Goal: Task Accomplishment & Management: Complete application form

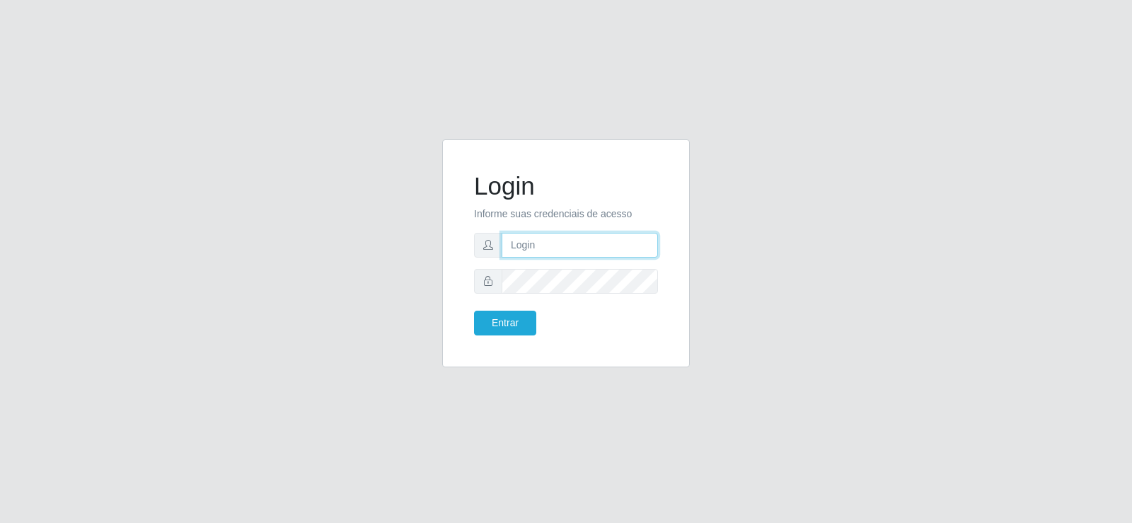
click at [570, 242] on input "text" at bounding box center [580, 245] width 156 height 25
click at [526, 252] on input "text" at bounding box center [580, 245] width 156 height 25
type input "jeisonrede@compras"
click at [570, 262] on form "Login Informe suas credenciais de acesso jeisonrede@compras Entrar" at bounding box center [566, 253] width 184 height 164
click at [474, 311] on button "Entrar" at bounding box center [505, 323] width 62 height 25
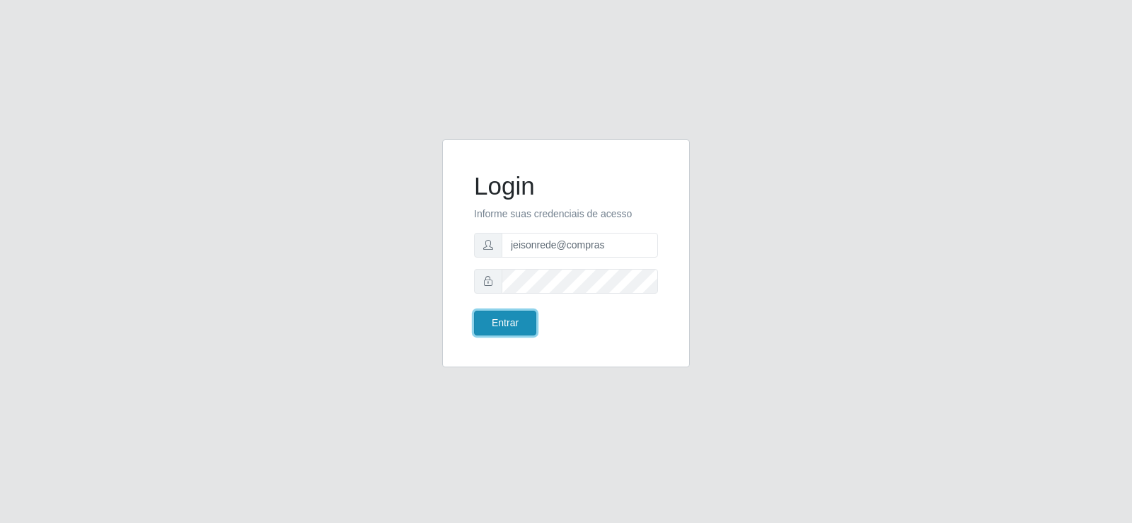
click at [521, 325] on button "Entrar" at bounding box center [505, 323] width 62 height 25
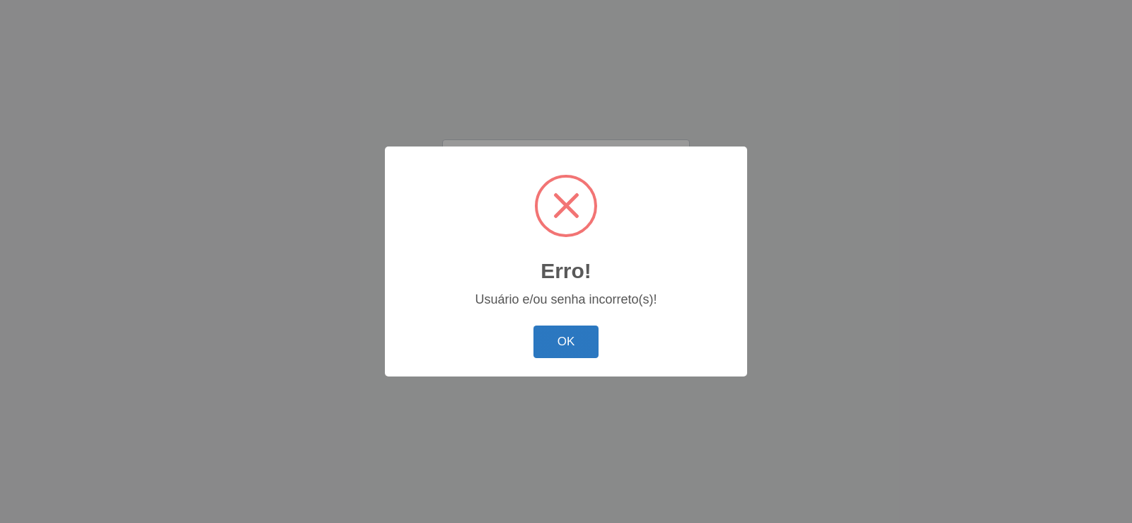
click at [571, 342] on button "OK" at bounding box center [566, 341] width 66 height 33
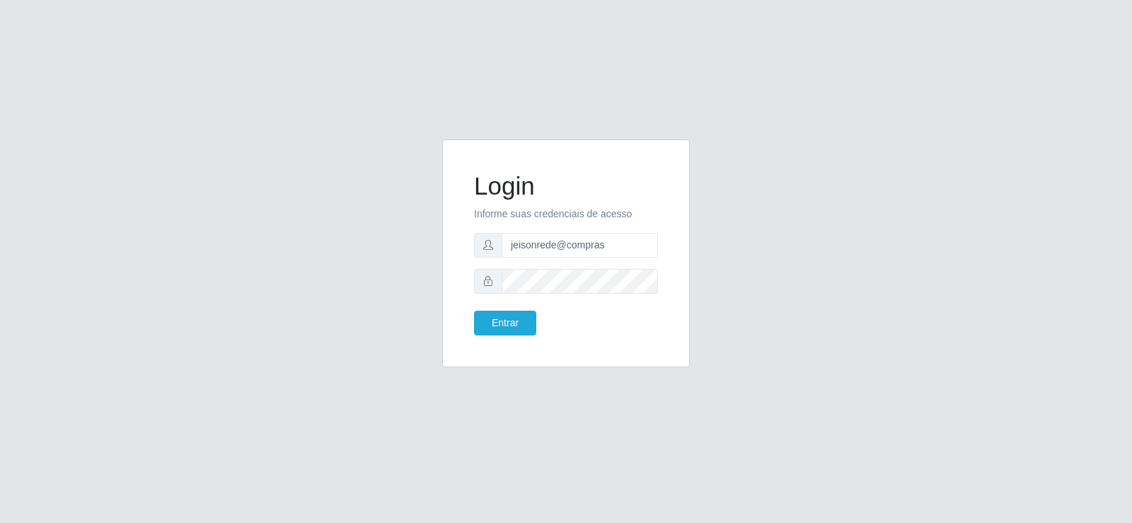
click at [466, 319] on div "Entrar" at bounding box center [514, 323] width 103 height 25
click at [457, 272] on div "Login Informe suas credenciais de acesso jeisonrede@compras Entrar" at bounding box center [566, 253] width 248 height 228
click at [474, 311] on button "Entrar" at bounding box center [505, 323] width 62 height 25
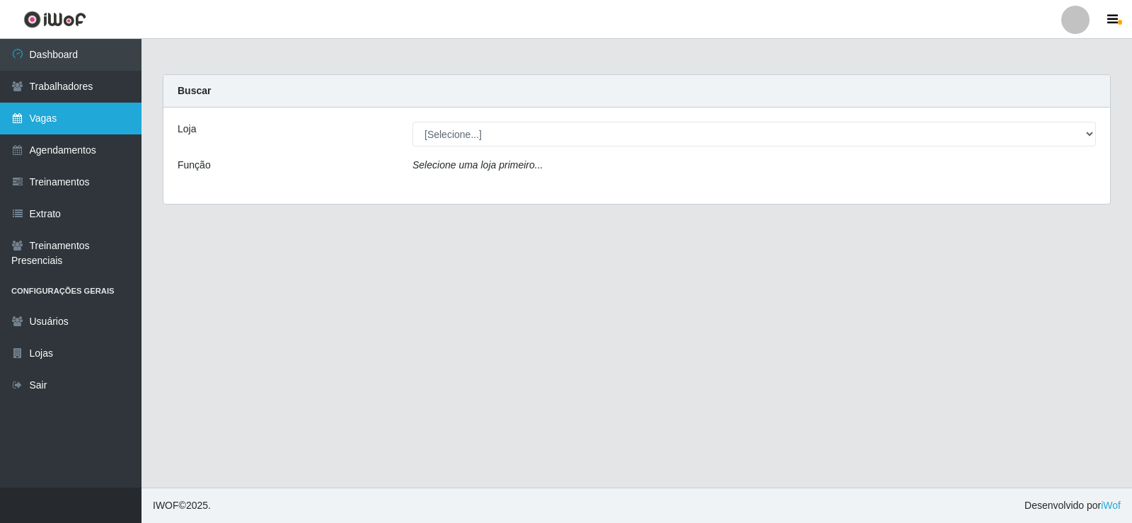
click at [13, 104] on link "Vagas" at bounding box center [71, 119] width 142 height 32
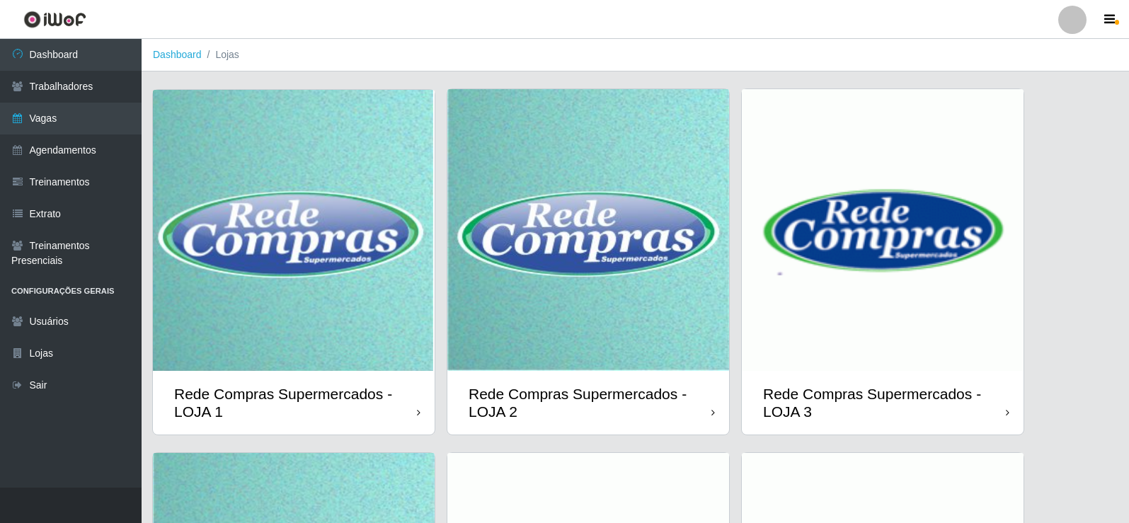
click at [585, 139] on img at bounding box center [588, 230] width 282 height 282
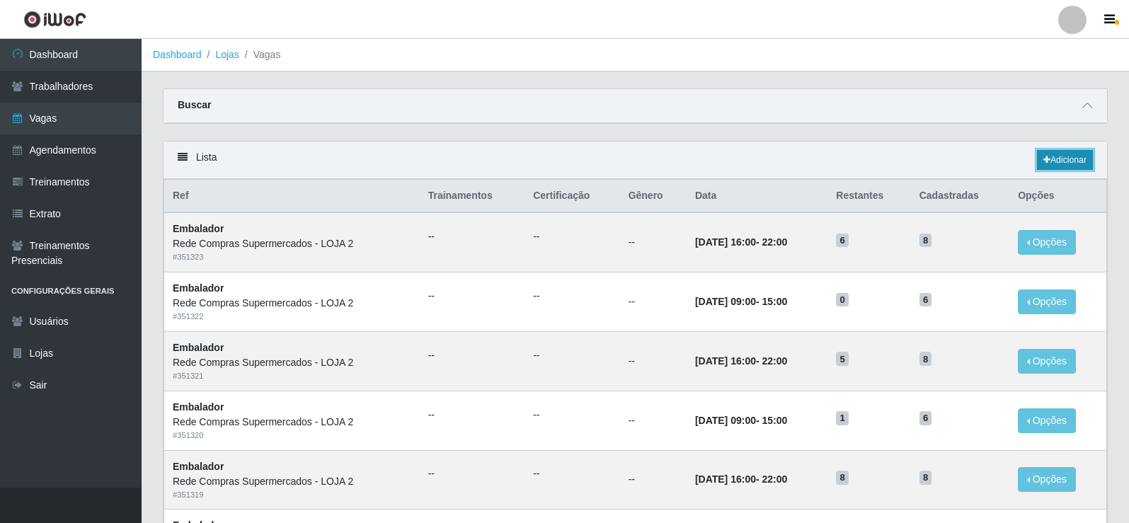
click at [1088, 162] on link "Adicionar" at bounding box center [1065, 160] width 56 height 20
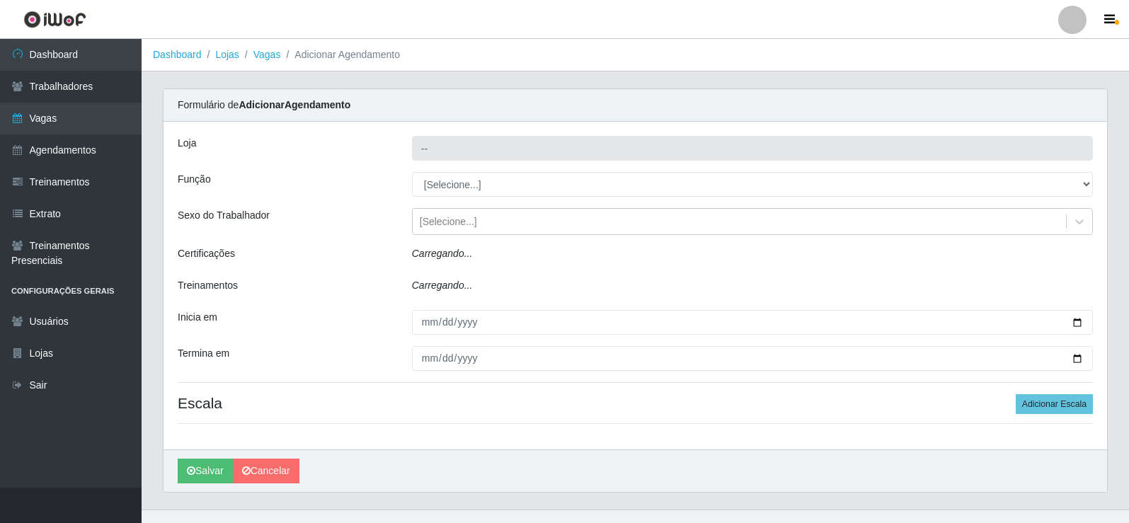
type input "Rede Compras Supermercados - LOJA 2"
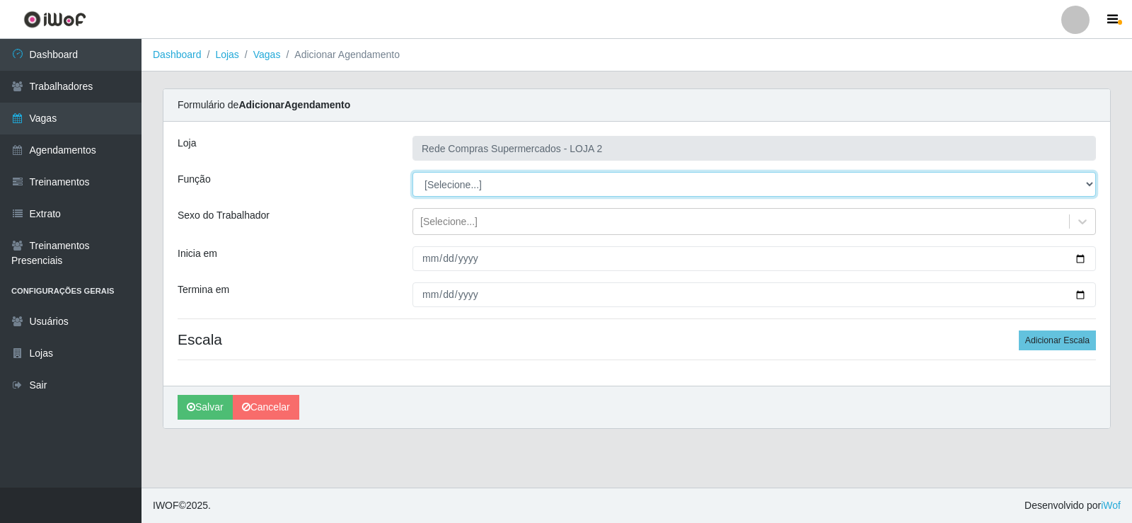
click at [447, 179] on select "[Selecione...] ASG ASG + ASG ++ Balconista Balconista + Balconista ++ Embalador…" at bounding box center [753, 184] width 683 height 25
select select "22"
click at [412, 172] on select "[Selecione...] ASG ASG + ASG ++ Balconista Balconista + Balconista ++ Embalador…" at bounding box center [753, 184] width 683 height 25
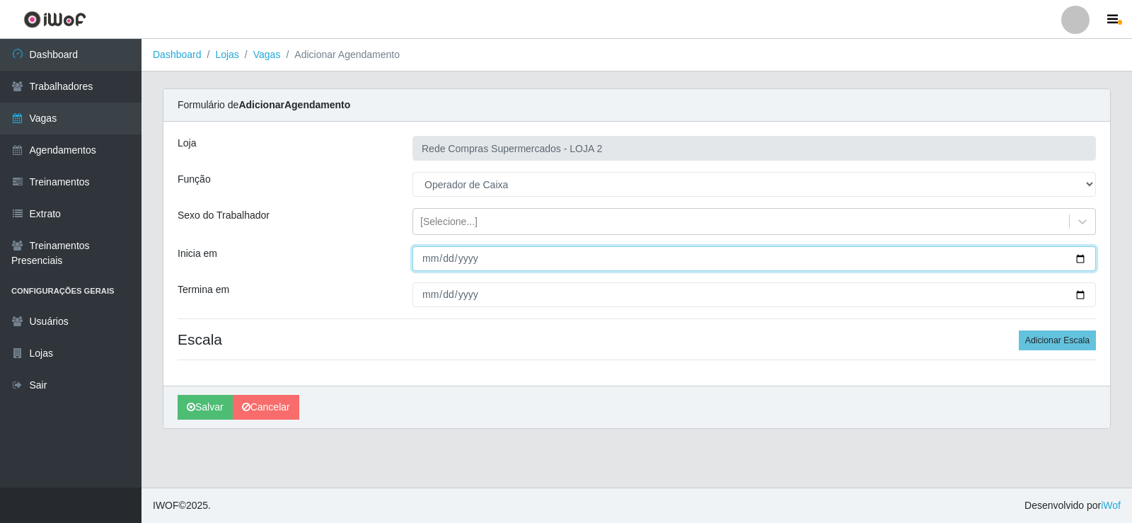
click at [1082, 259] on input "Inicia em" at bounding box center [753, 258] width 683 height 25
type input "2025-10-05"
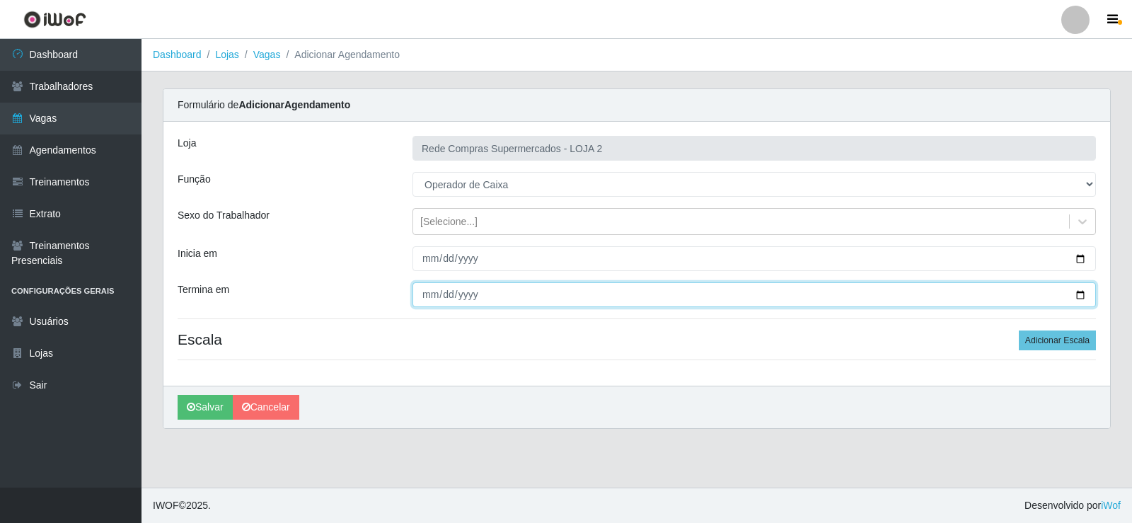
click at [1078, 289] on input "Termina em" at bounding box center [753, 294] width 683 height 25
type input "2025-10-05"
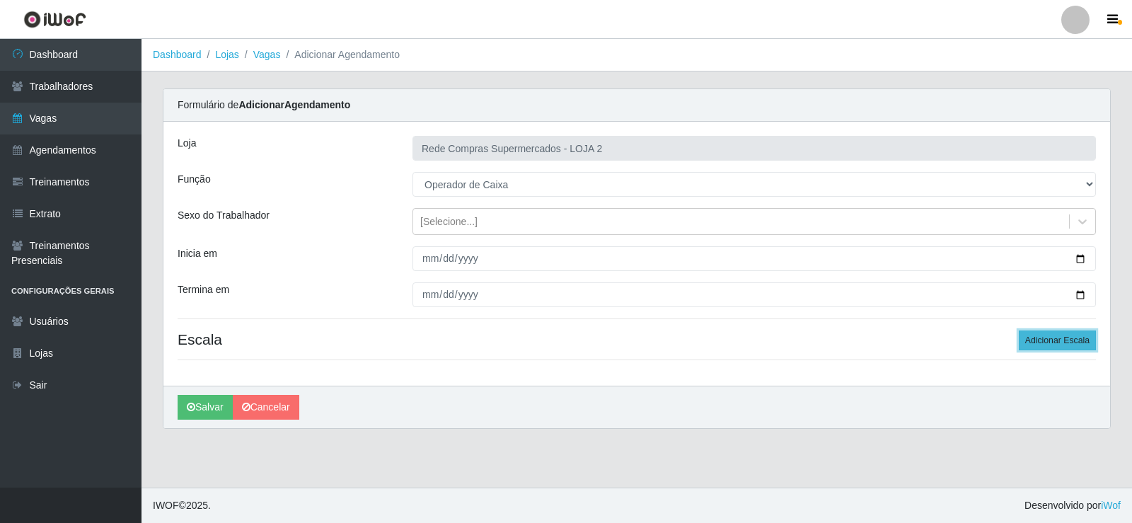
click at [1060, 334] on button "Adicionar Escala" at bounding box center [1057, 340] width 77 height 20
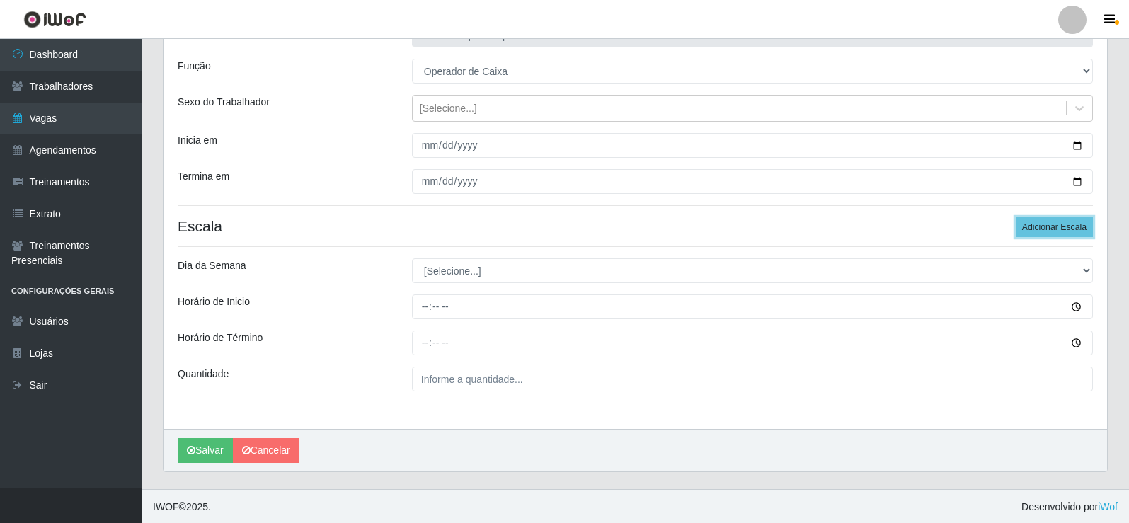
scroll to position [115, 0]
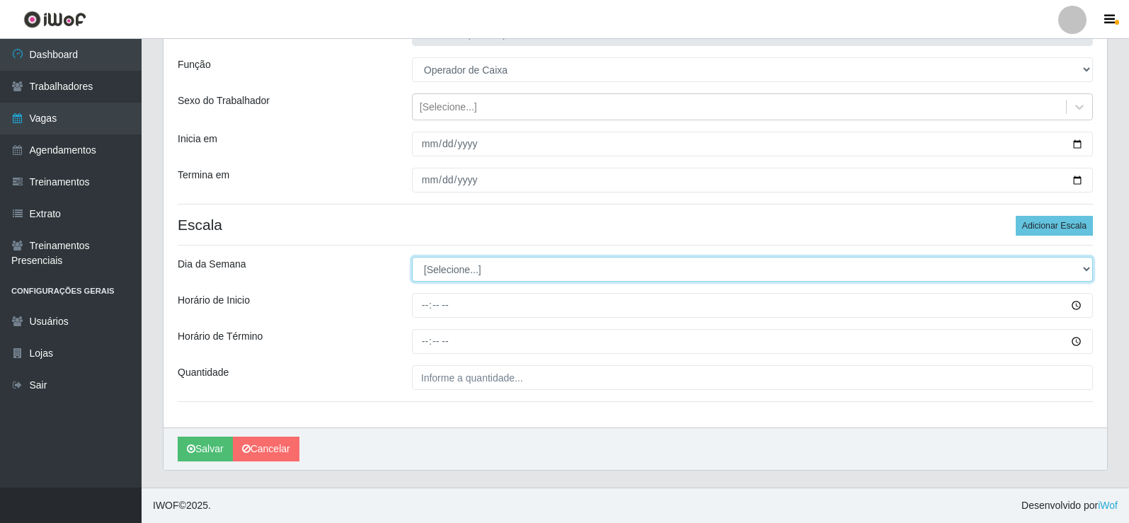
click at [475, 270] on select "[Selecione...] Segunda Terça Quarta Quinta Sexta Sábado Domingo" at bounding box center [752, 269] width 681 height 25
select select "0"
click at [412, 257] on select "[Selecione...] Segunda Terça Quarta Quinta Sexta Sábado Domingo" at bounding box center [752, 269] width 681 height 25
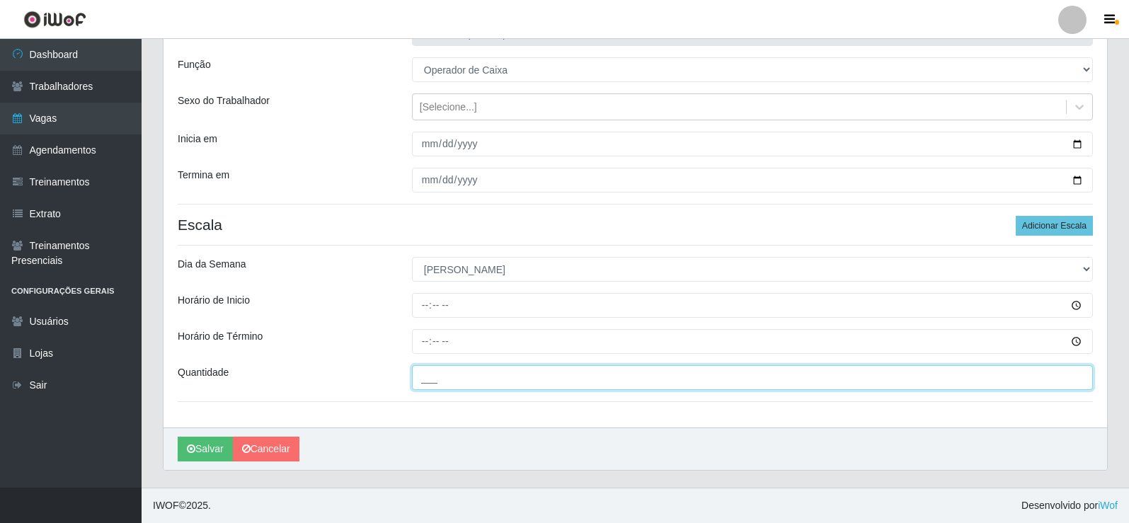
click at [467, 378] on input "___" at bounding box center [752, 377] width 681 height 25
type input "4__"
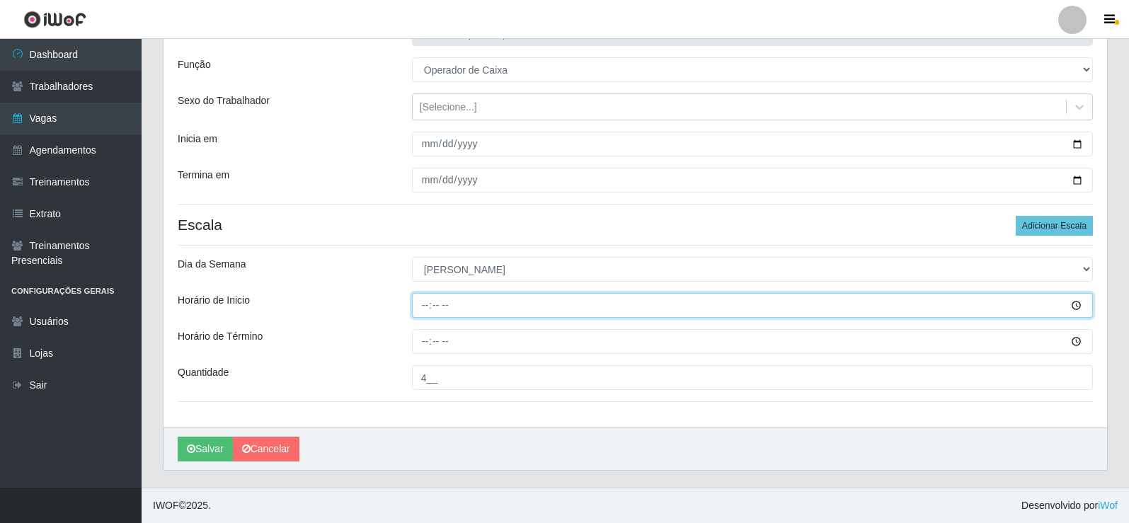
click at [426, 305] on input "Horário de Inicio" at bounding box center [752, 305] width 681 height 25
type input "08:00"
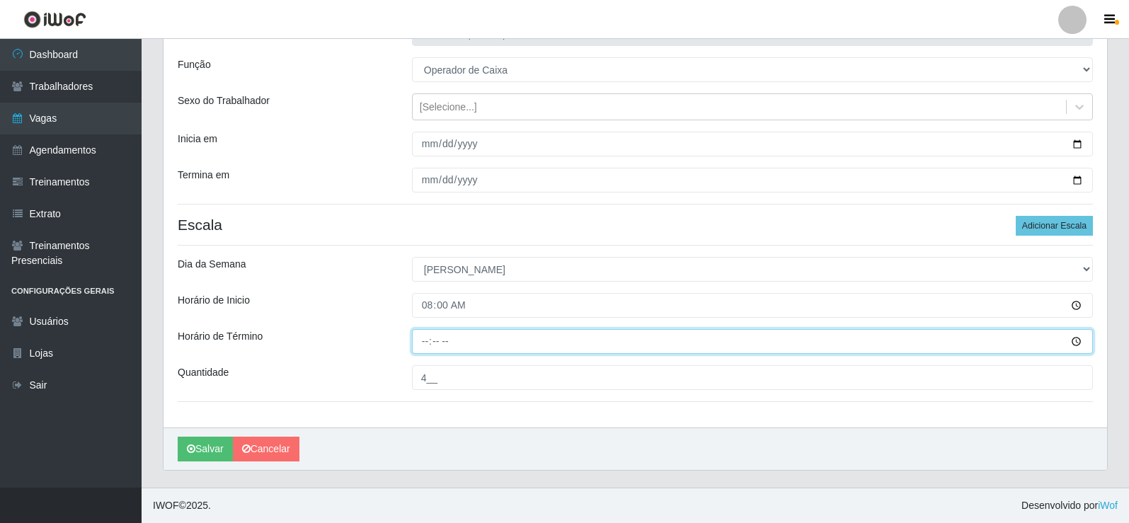
click at [425, 346] on input "Horário de Término" at bounding box center [752, 341] width 681 height 25
type input "14:00"
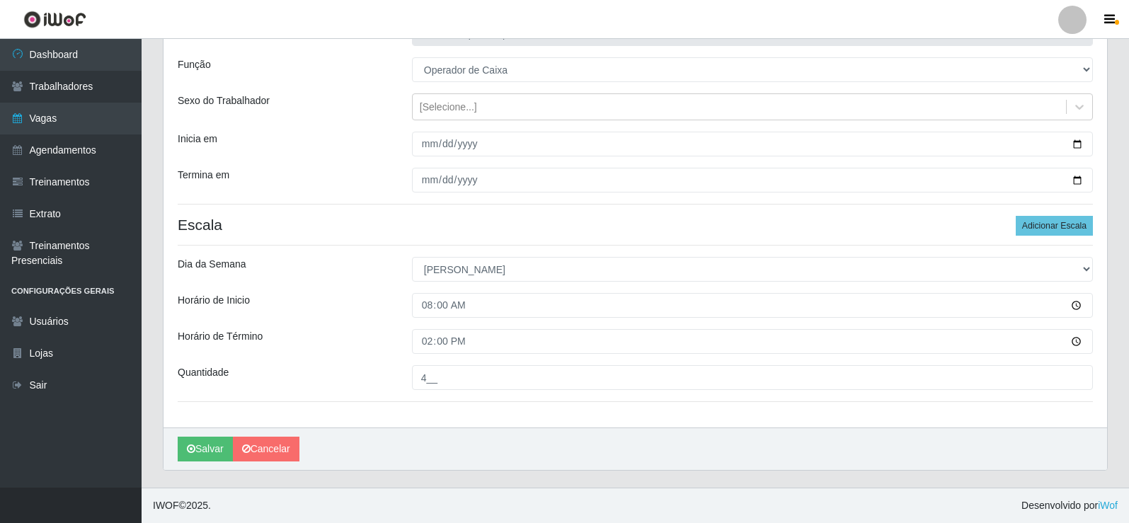
click at [367, 323] on div "Loja Rede Compras Supermercados - LOJA 2 Função [Selecione...] ASG ASG + ASG ++…" at bounding box center [634, 217] width 943 height 420
click at [217, 436] on div "Salvar Cancelar" at bounding box center [634, 448] width 943 height 42
click at [209, 456] on button "Salvar" at bounding box center [205, 449] width 55 height 25
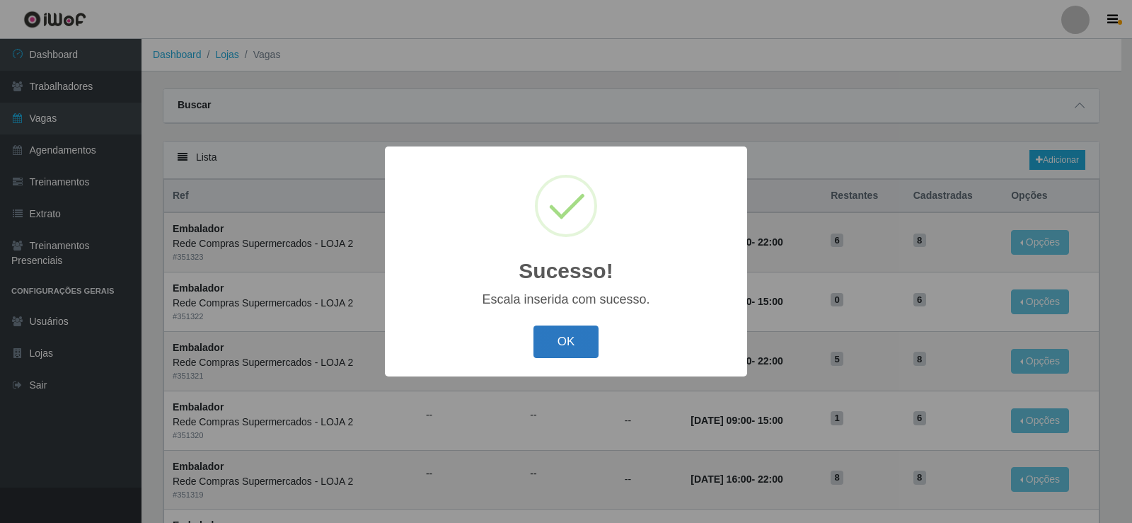
click at [579, 339] on button "OK" at bounding box center [566, 341] width 66 height 33
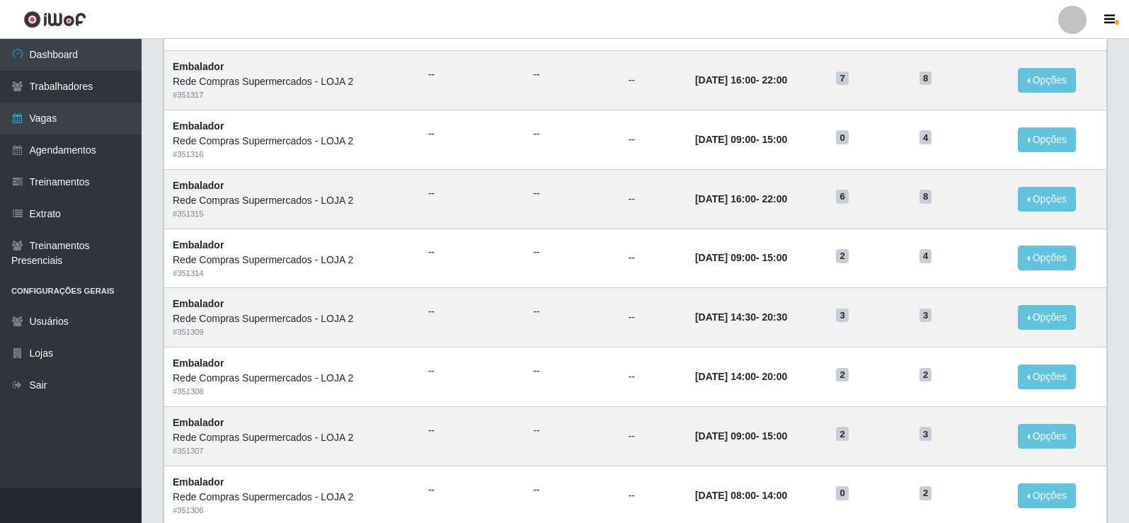
scroll to position [676, 0]
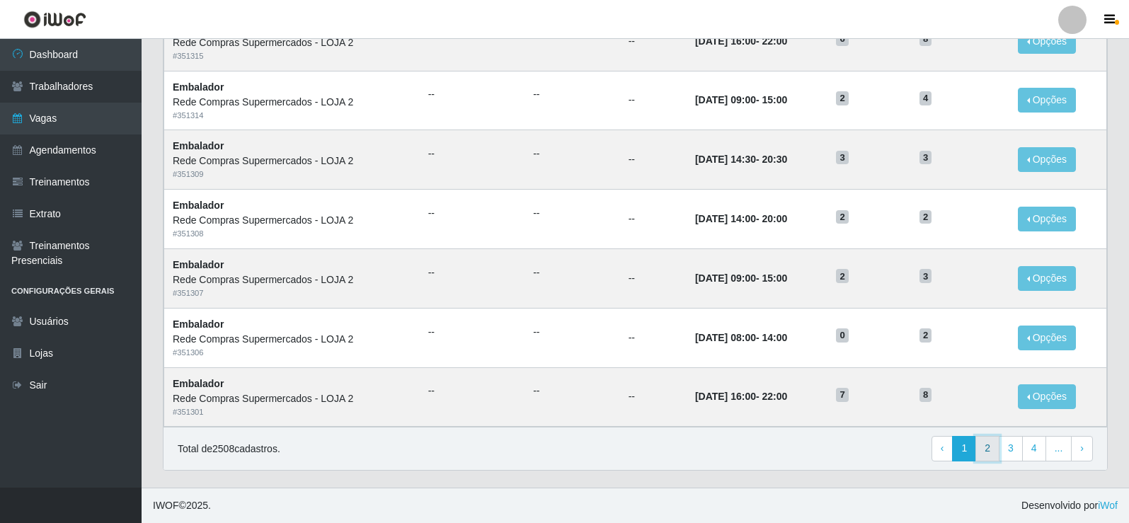
click at [988, 451] on link "2" at bounding box center [987, 448] width 24 height 25
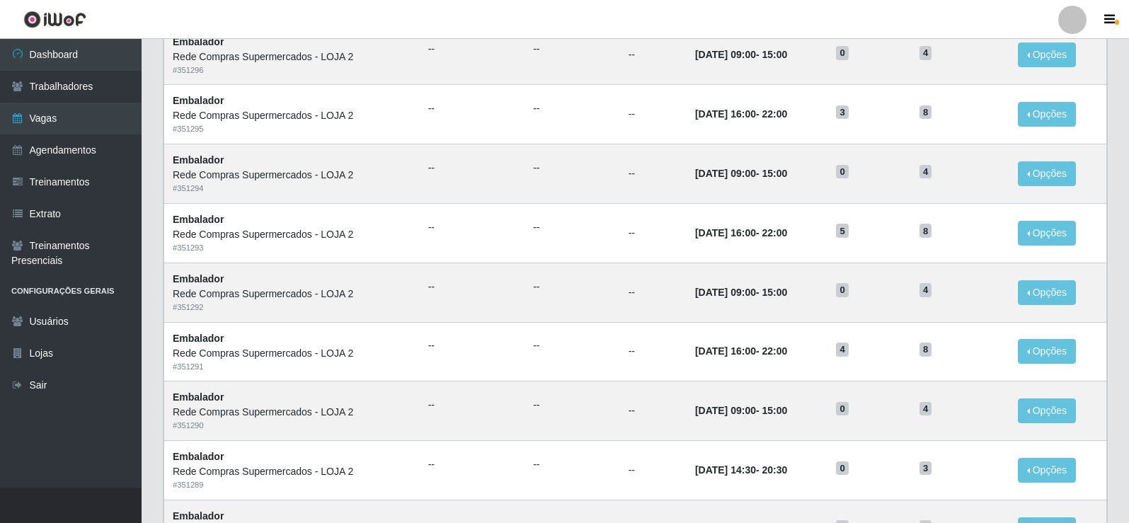
scroll to position [676, 0]
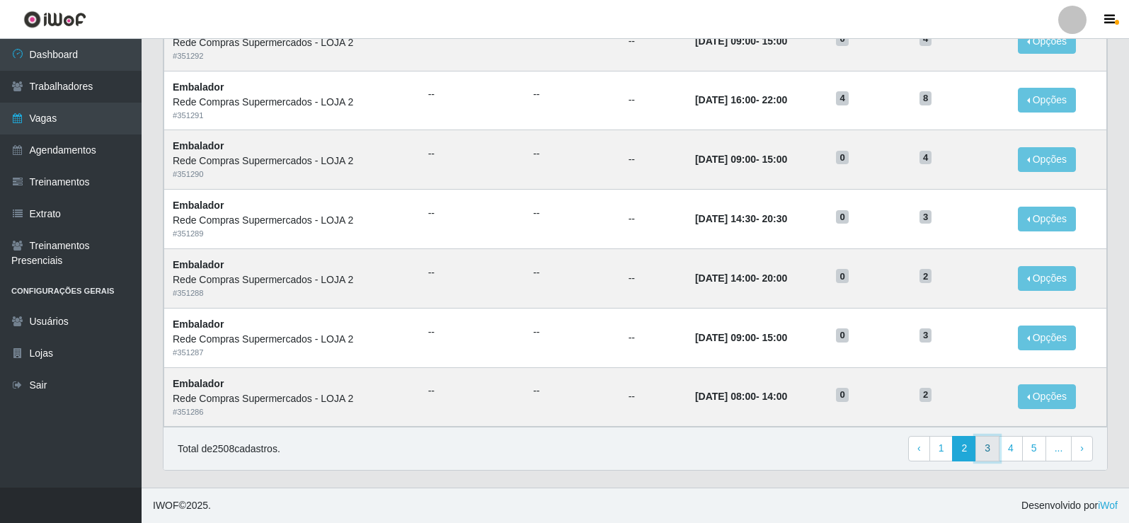
click at [980, 451] on link "3" at bounding box center [987, 448] width 24 height 25
click at [980, 451] on link "4" at bounding box center [987, 448] width 24 height 25
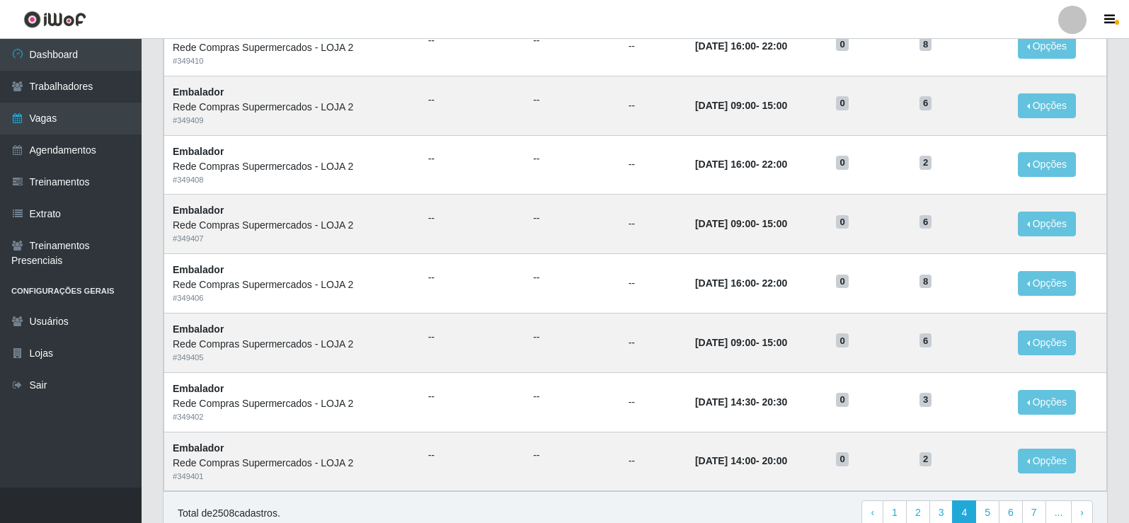
scroll to position [637, 0]
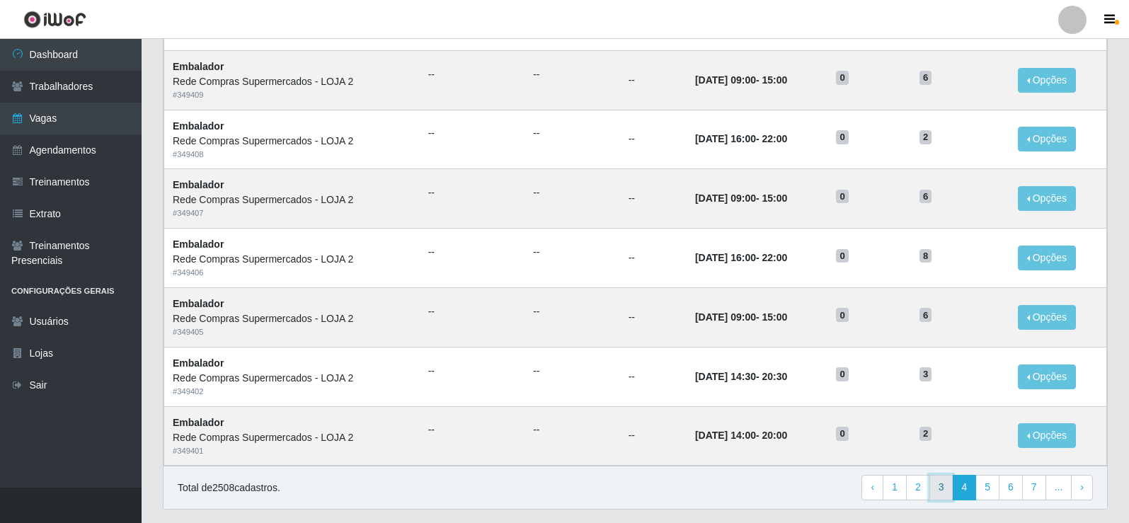
click at [942, 487] on link "3" at bounding box center [941, 487] width 24 height 25
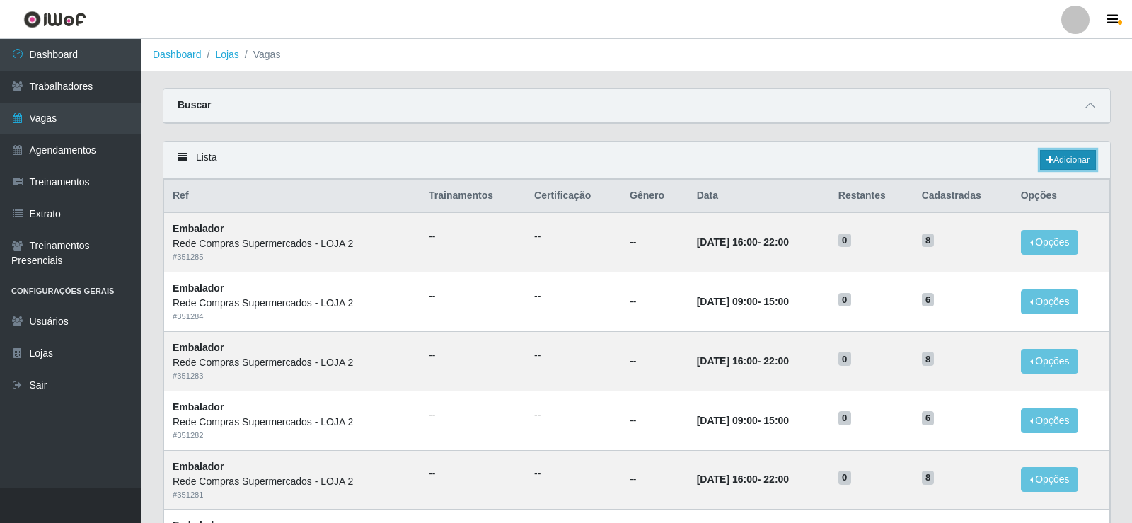
click at [1061, 161] on link "Adicionar" at bounding box center [1068, 160] width 56 height 20
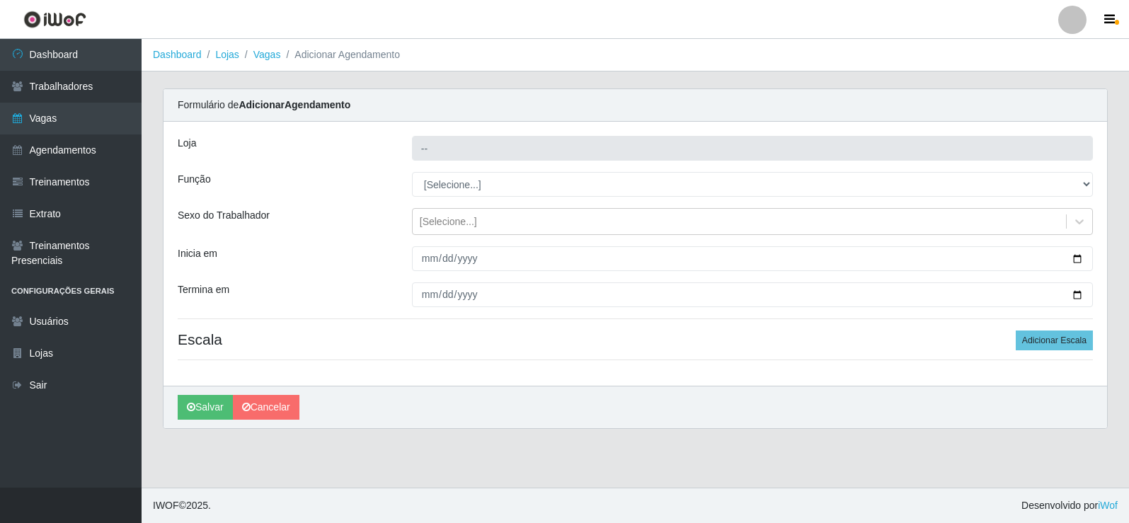
type input "Rede Compras Supermercados - LOJA 2"
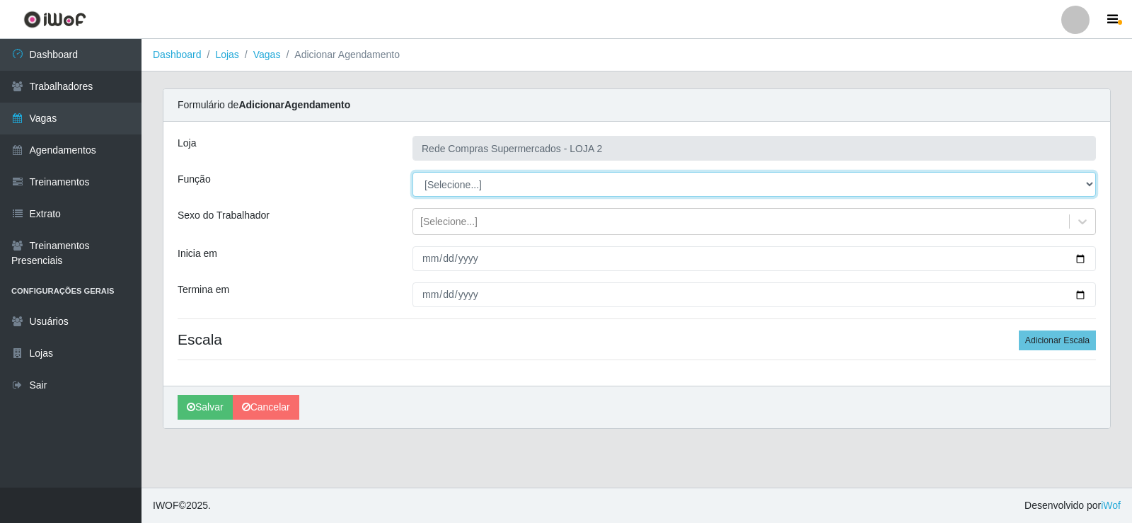
click at [478, 187] on select "[Selecione...] ASG ASG + ASG ++ Balconista Balconista + Balconista ++ Embalador…" at bounding box center [753, 184] width 683 height 25
select select "22"
click at [412, 172] on select "[Selecione...] ASG ASG + ASG ++ Balconista Balconista + Balconista ++ Embalador…" at bounding box center [753, 184] width 683 height 25
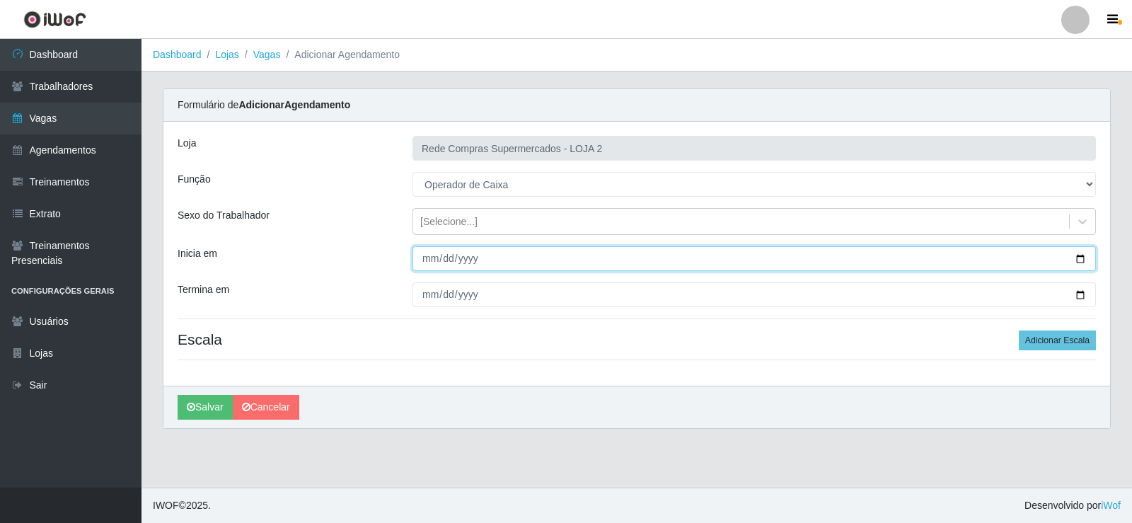
click at [1078, 260] on input "Inicia em" at bounding box center [753, 258] width 683 height 25
type input "[DATE]"
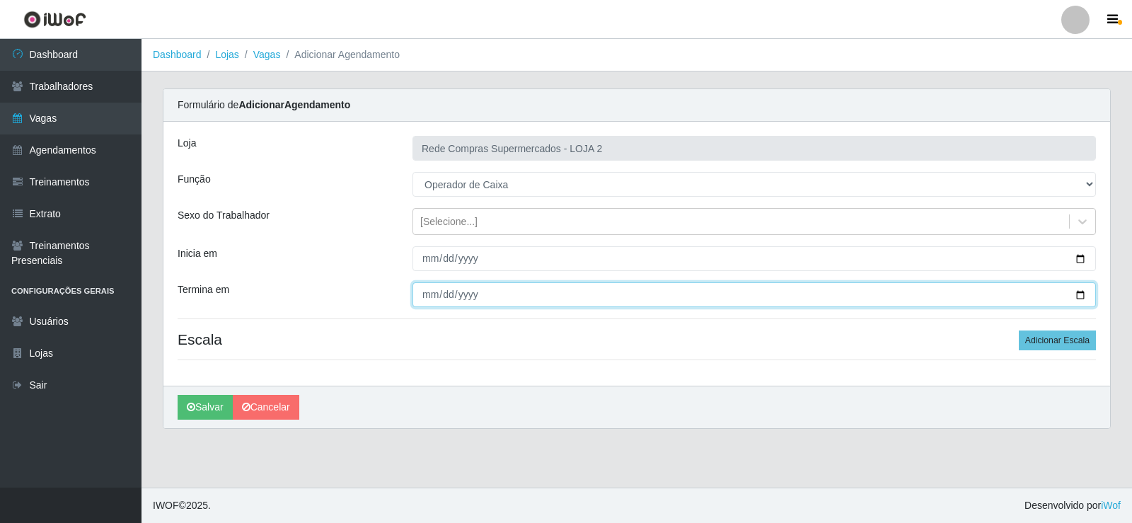
click at [1081, 290] on input "Termina em" at bounding box center [753, 294] width 683 height 25
type input "[DATE]"
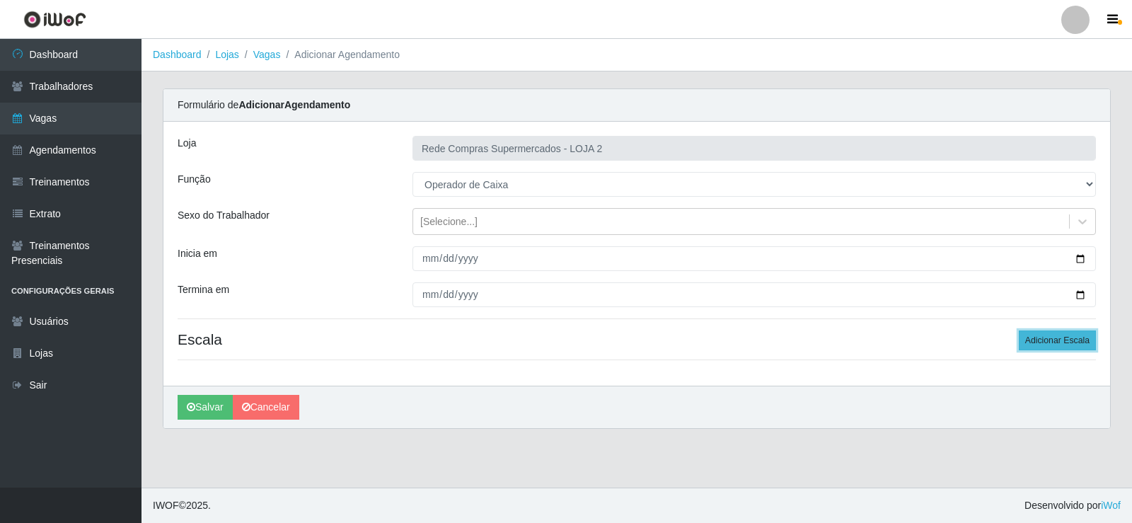
click at [1061, 342] on button "Adicionar Escala" at bounding box center [1057, 340] width 77 height 20
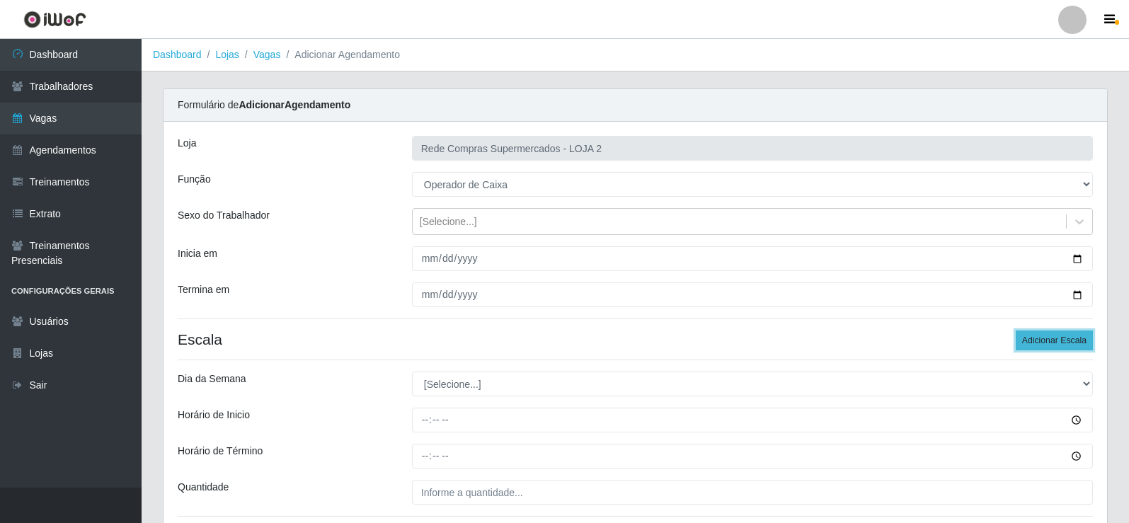
click at [1061, 342] on button "Adicionar Escala" at bounding box center [1053, 340] width 77 height 20
click at [1061, 341] on button "Adicionar Escala" at bounding box center [1053, 340] width 77 height 20
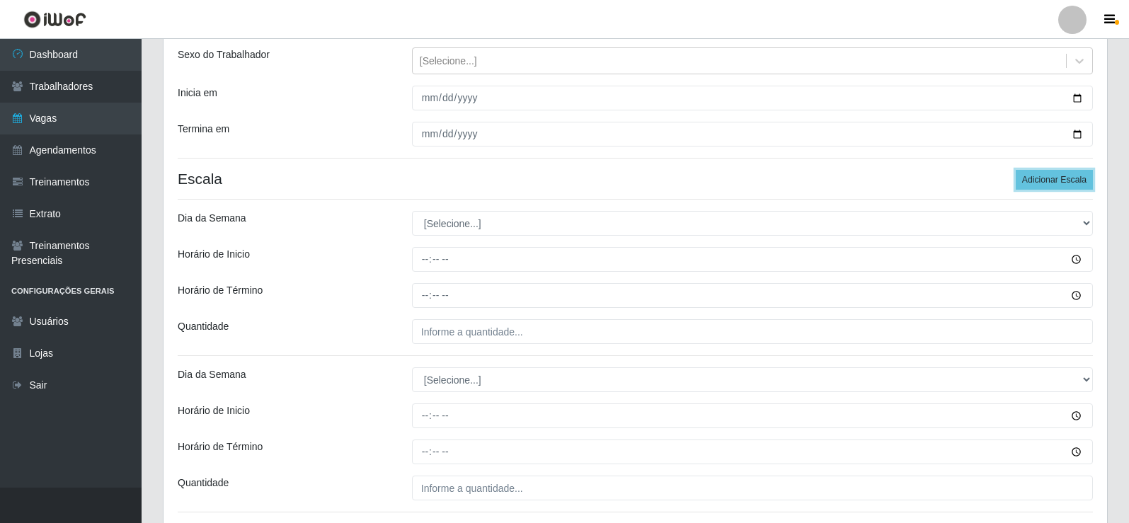
scroll to position [212, 0]
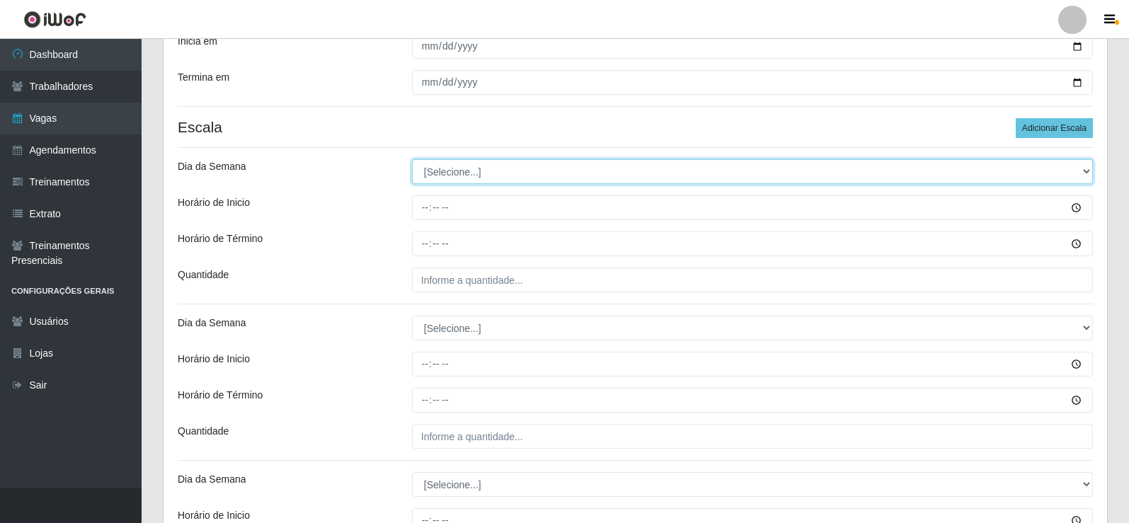
click at [499, 173] on select "[Selecione...] Segunda Terça Quarta Quinta Sexta Sábado Domingo" at bounding box center [752, 171] width 681 height 25
select select "1"
click at [412, 159] on select "[Selecione...] Segunda Terça Quarta Quinta Sexta Sábado Domingo" at bounding box center [752, 171] width 681 height 25
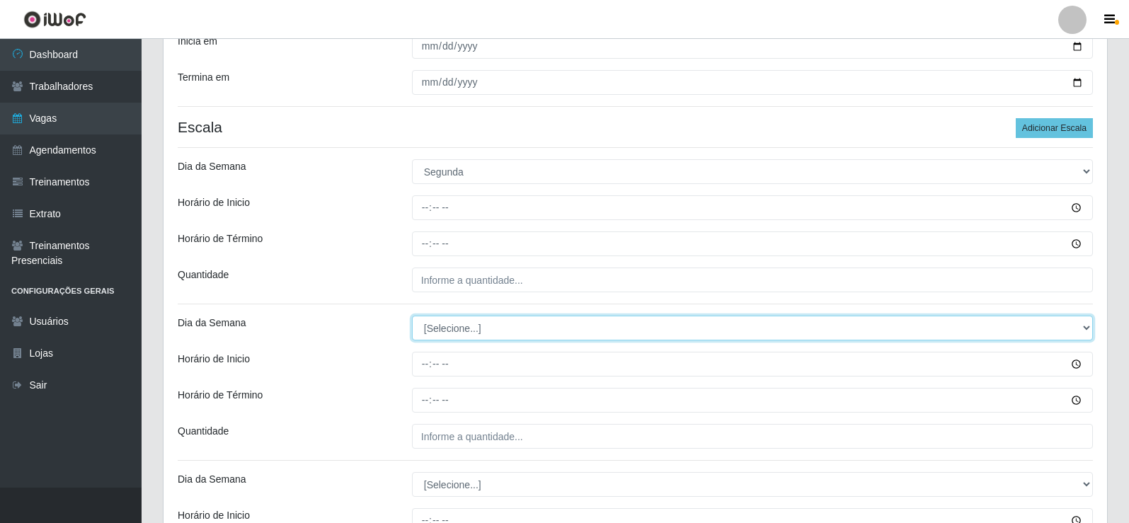
click at [453, 324] on select "[Selecione...] Segunda Terça Quarta Quinta Sexta Sábado Domingo" at bounding box center [752, 328] width 681 height 25
select select "2"
click at [412, 316] on select "[Selecione...] Segunda Terça Quarta Quinta Sexta Sábado Domingo" at bounding box center [752, 328] width 681 height 25
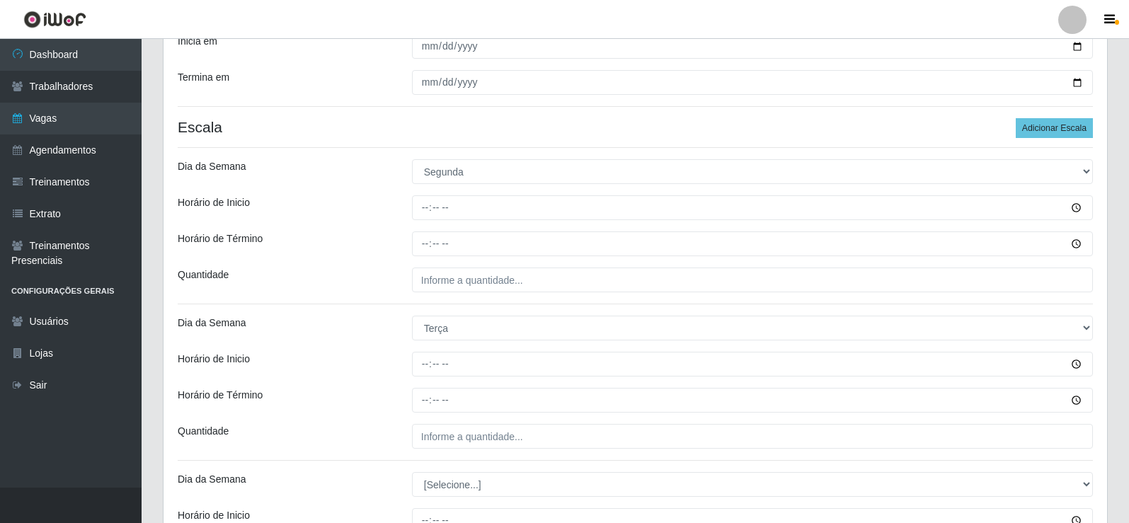
click at [376, 347] on div "Loja Rede Compras Supermercados - LOJA 2 Função [Selecione...] ASG ASG + ASG ++…" at bounding box center [634, 510] width 943 height 1202
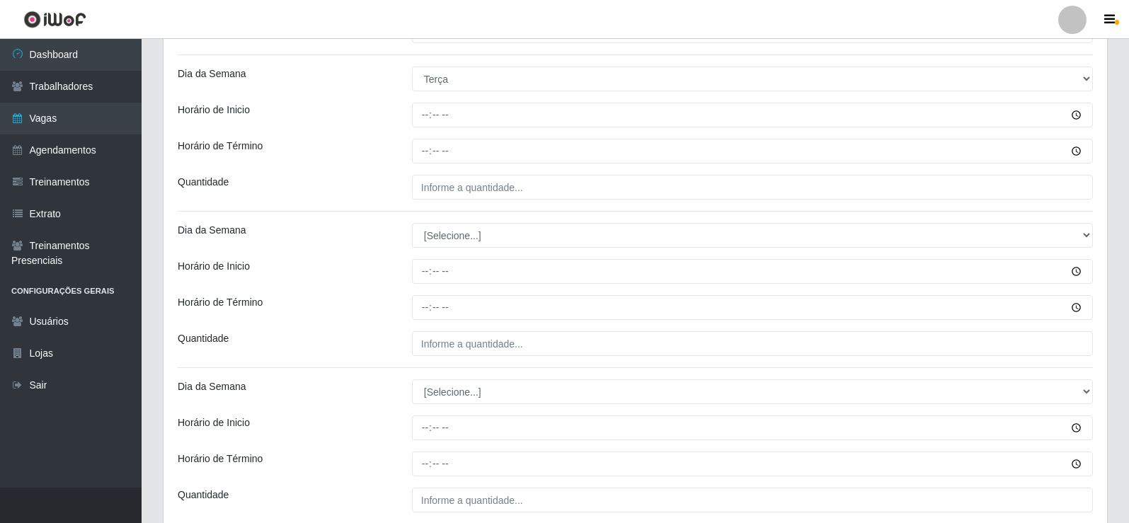
scroll to position [495, 0]
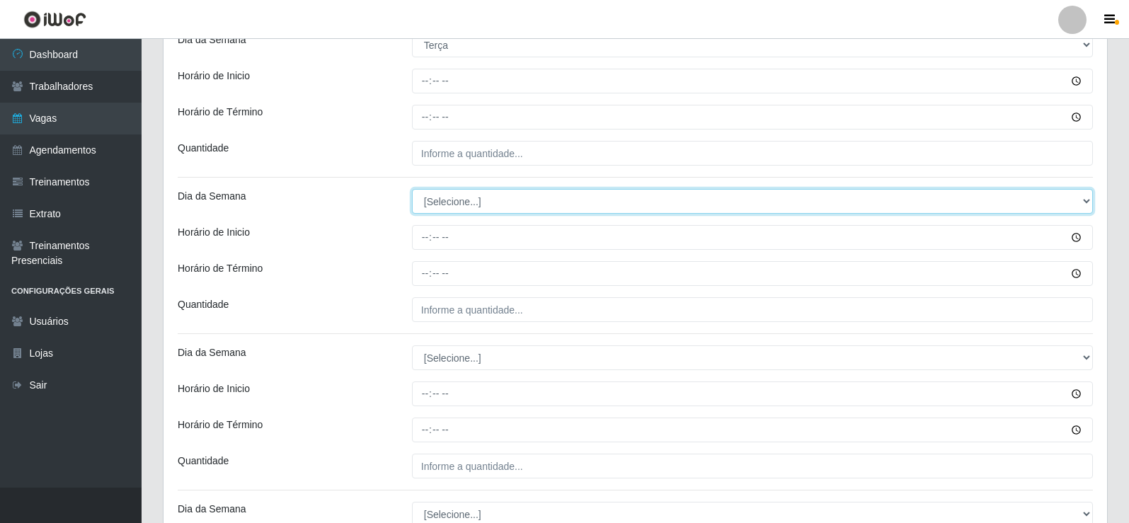
click at [461, 208] on select "[Selecione...] Segunda Terça Quarta Quinta Sexta Sábado Domingo" at bounding box center [752, 201] width 681 height 25
select select "3"
click at [412, 189] on select "[Selecione...] Segunda Terça Quarta Quinta Sexta Sábado Domingo" at bounding box center [752, 201] width 681 height 25
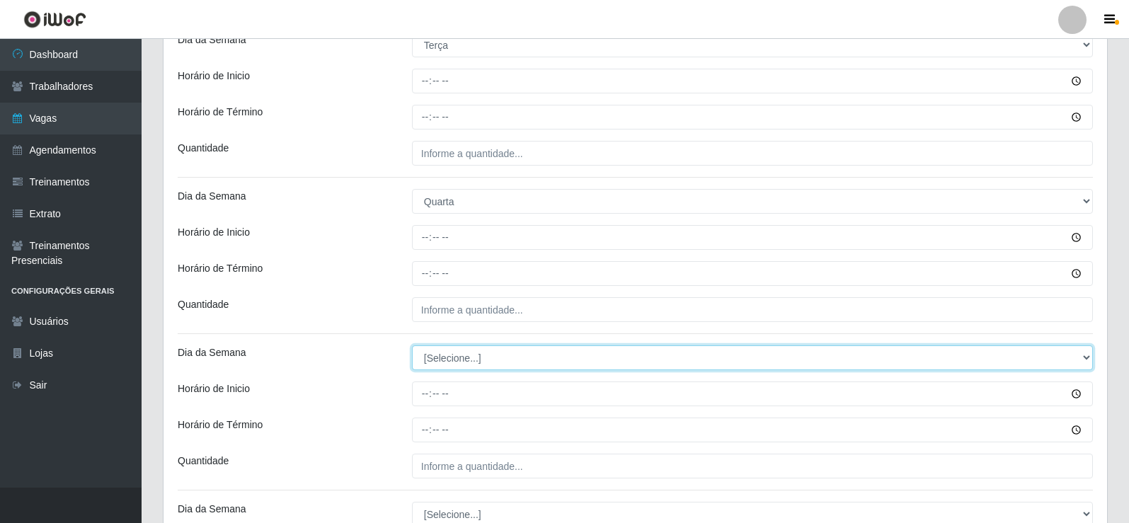
click at [458, 359] on select "[Selecione...] Segunda Terça Quarta Quinta Sexta Sábado Domingo" at bounding box center [752, 357] width 681 height 25
select select "4"
click at [412, 345] on select "[Selecione...] Segunda Terça Quarta Quinta Sexta Sábado Domingo" at bounding box center [752, 357] width 681 height 25
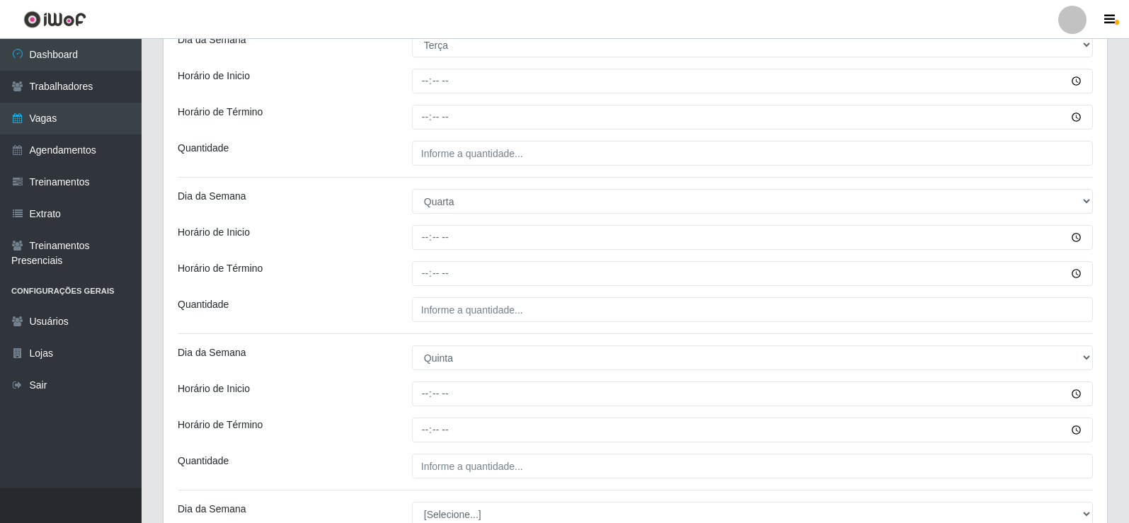
click at [374, 273] on div "Horário de Término" at bounding box center [284, 273] width 234 height 25
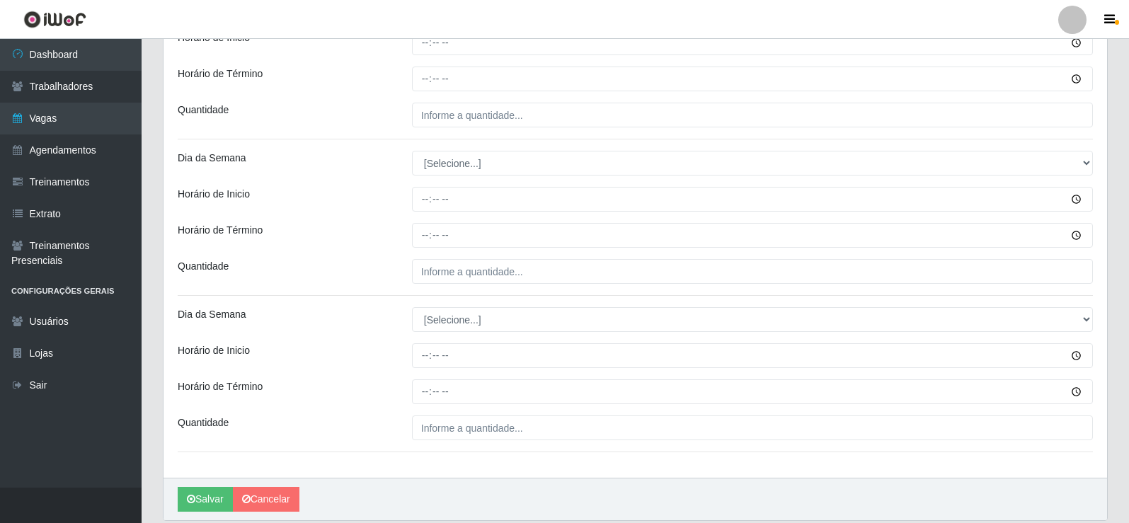
scroll to position [849, 0]
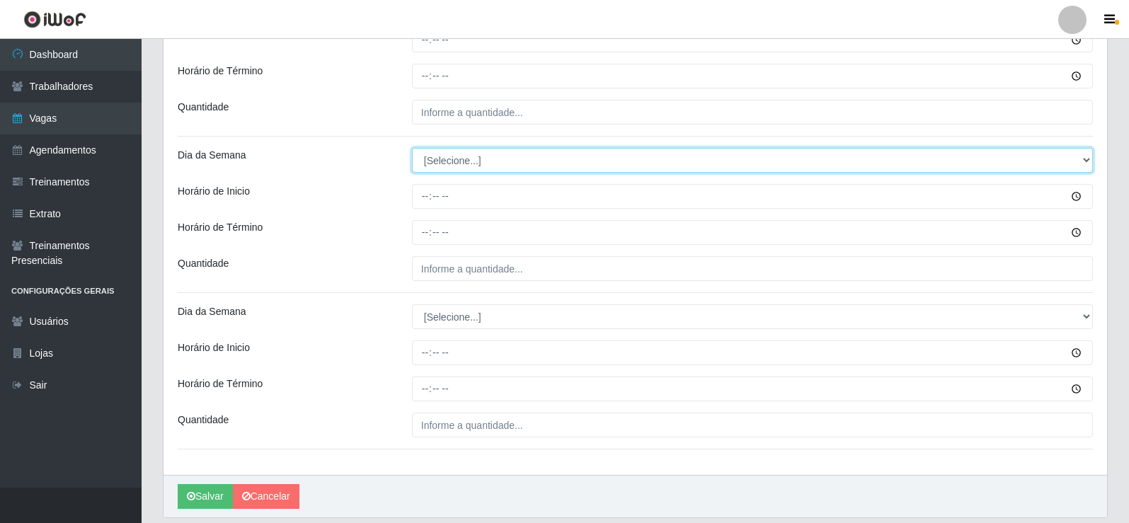
click at [463, 160] on select "[Selecione...] Segunda Terça Quarta Quinta Sexta Sábado Domingo" at bounding box center [752, 160] width 681 height 25
select select "5"
click at [412, 148] on select "[Selecione...] Segunda Terça Quarta Quinta Sexta Sábado Domingo" at bounding box center [752, 160] width 681 height 25
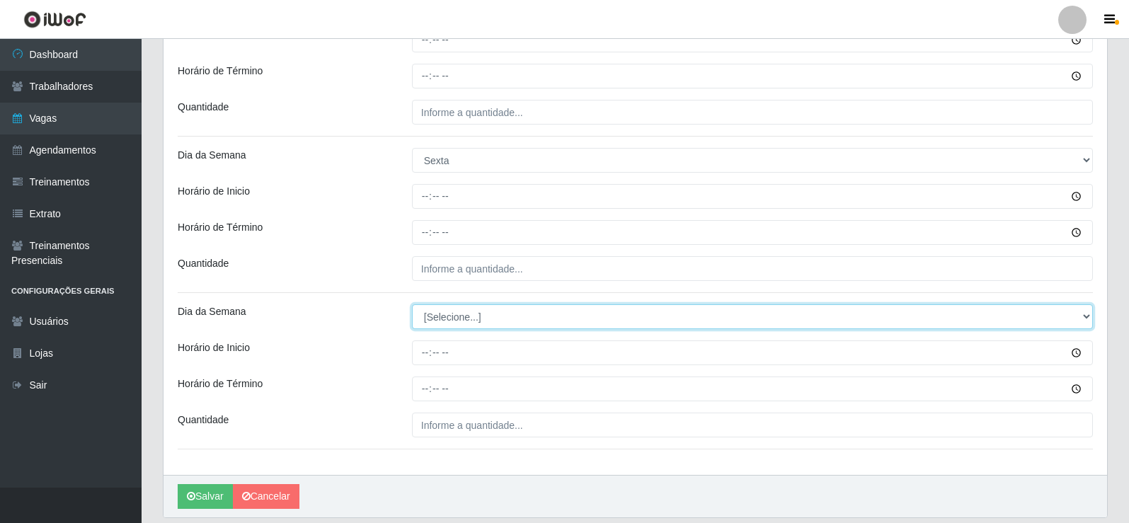
click at [486, 316] on select "[Selecione...] Segunda Terça Quarta Quinta Sexta Sábado Domingo" at bounding box center [752, 316] width 681 height 25
select select "6"
click at [412, 304] on select "[Selecione...] Segunda Terça Quarta Quinta Sexta Sábado Domingo" at bounding box center [752, 316] width 681 height 25
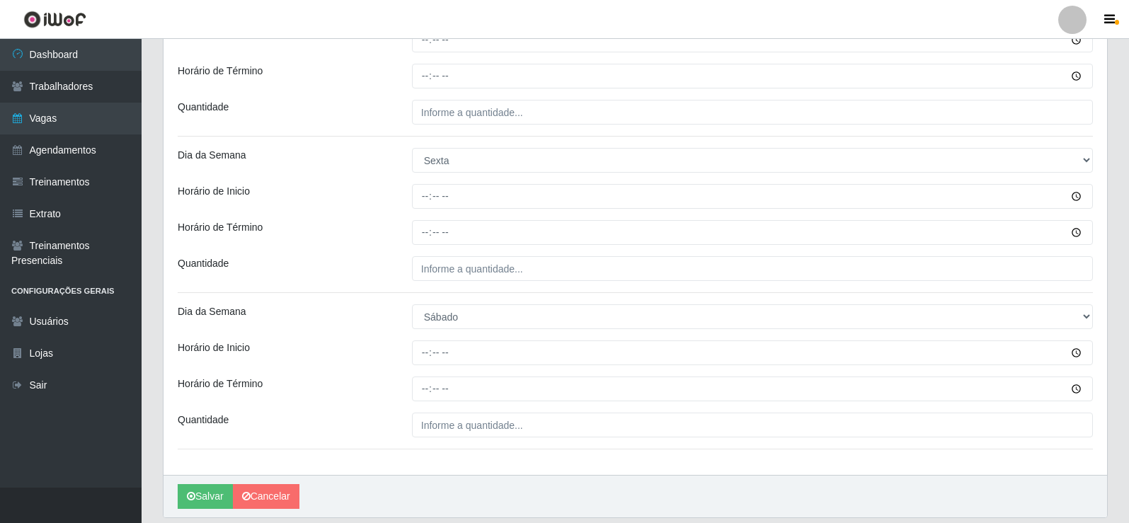
click at [379, 355] on div "Horário de Inicio" at bounding box center [284, 352] width 234 height 25
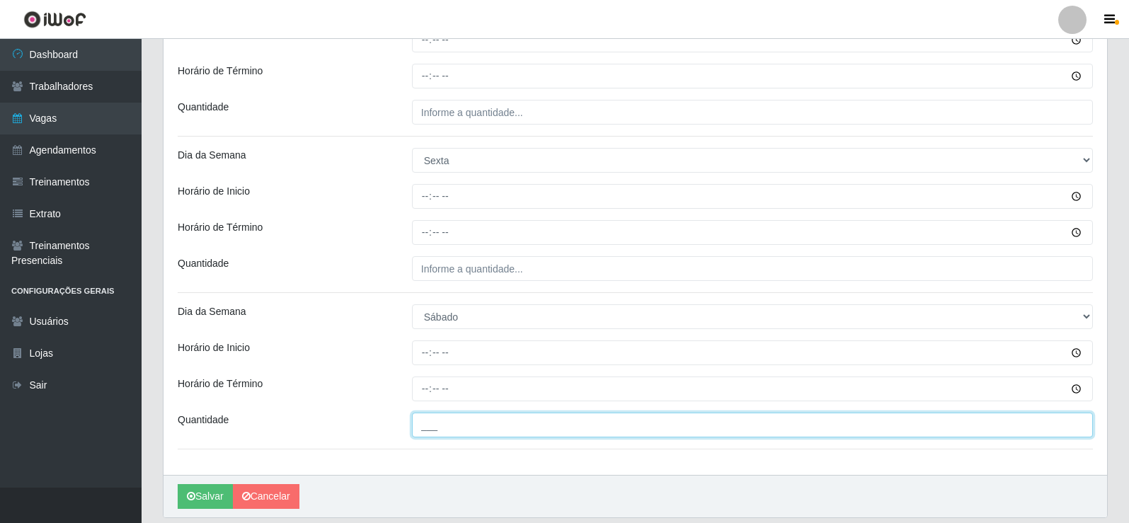
click at [556, 434] on input "___" at bounding box center [752, 424] width 681 height 25
type input "4__"
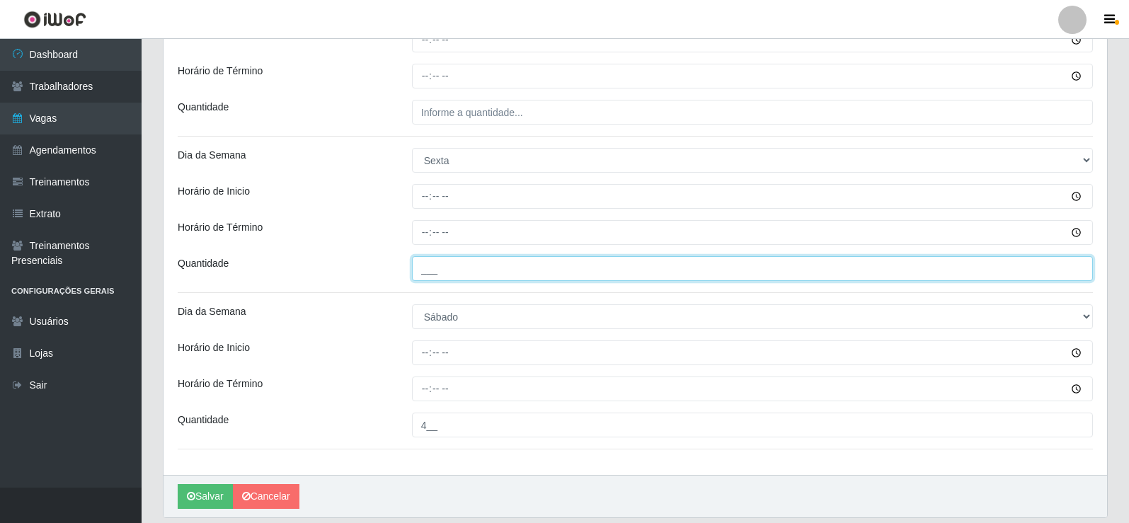
click at [468, 262] on input "___" at bounding box center [752, 268] width 681 height 25
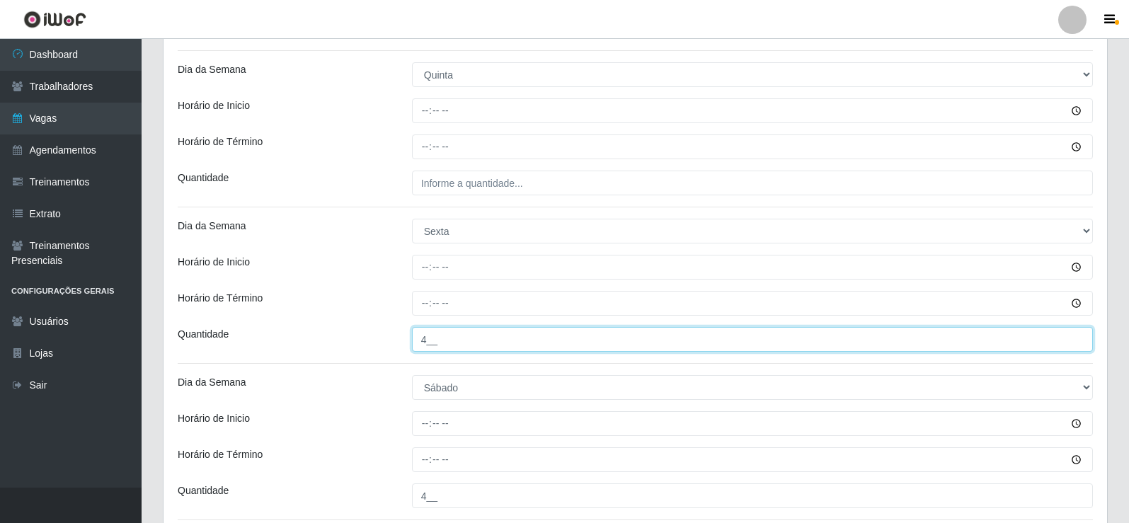
type input "4__"
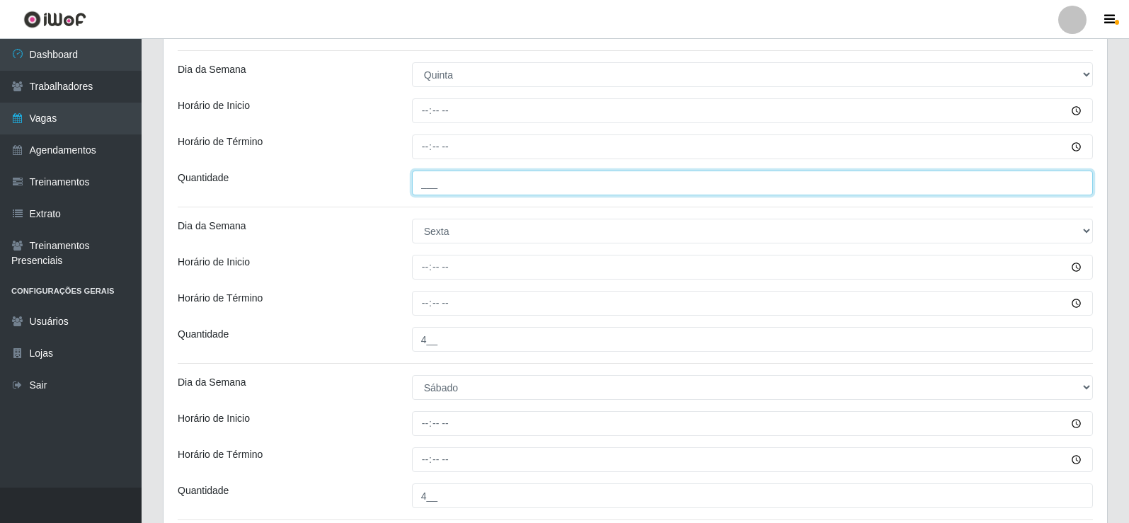
click at [473, 191] on input "___" at bounding box center [752, 183] width 681 height 25
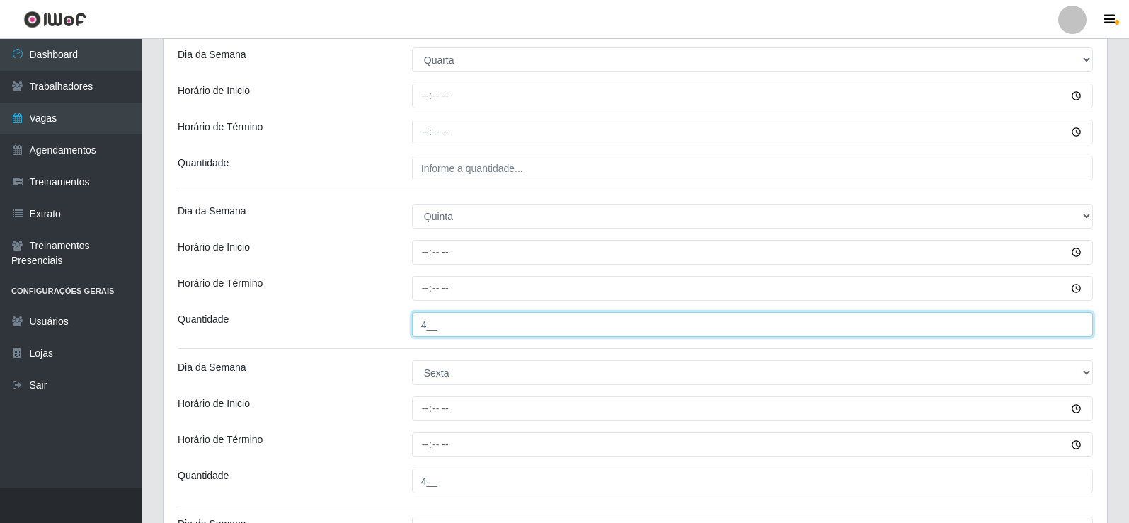
type input "4__"
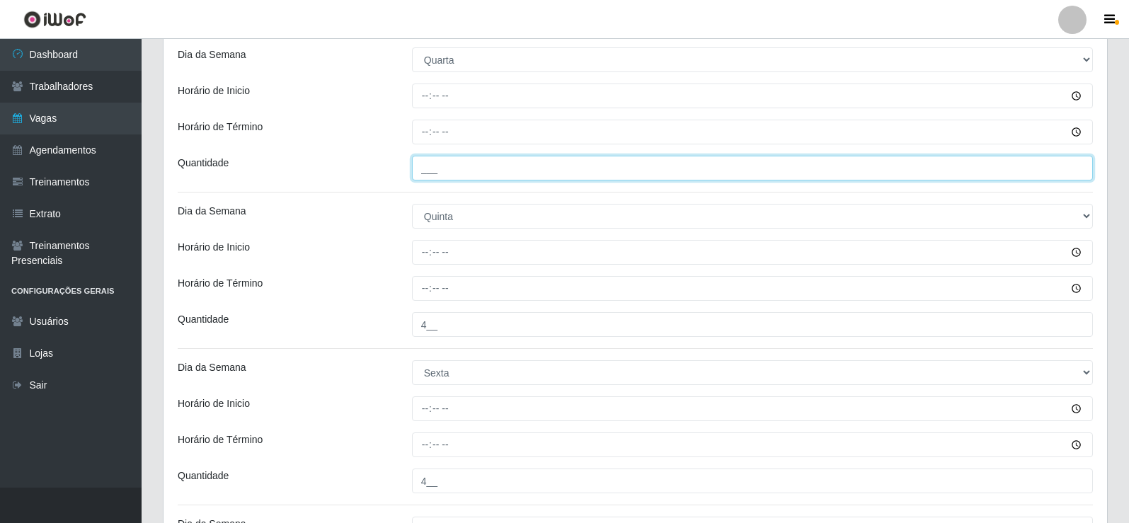
click at [463, 172] on input "___" at bounding box center [752, 168] width 681 height 25
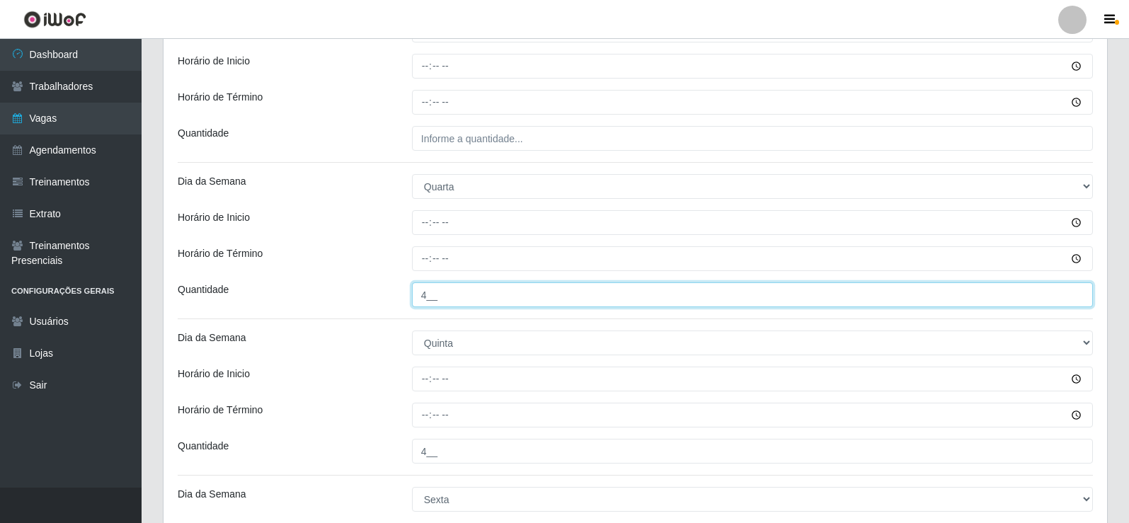
scroll to position [425, 0]
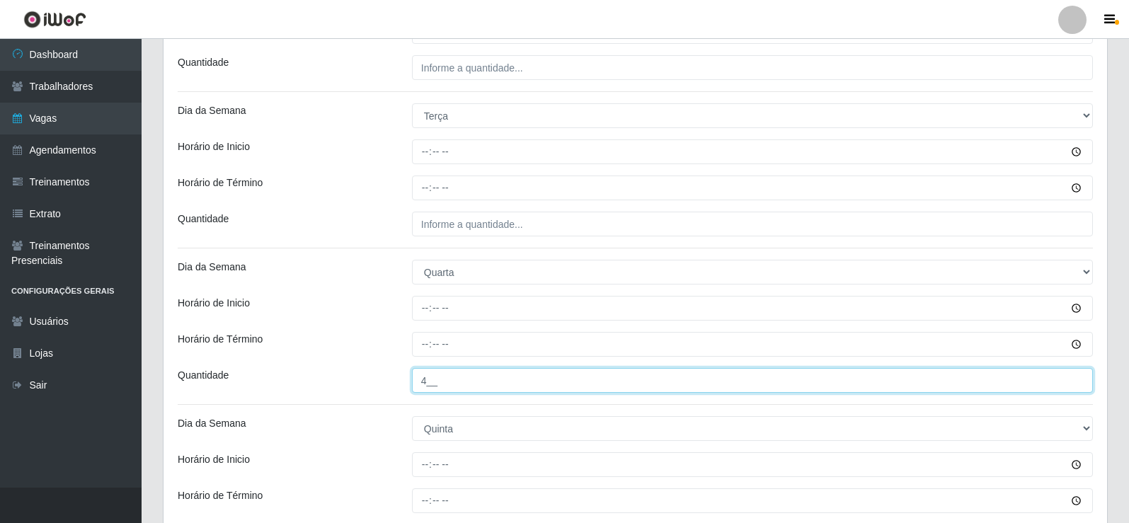
type input "4__"
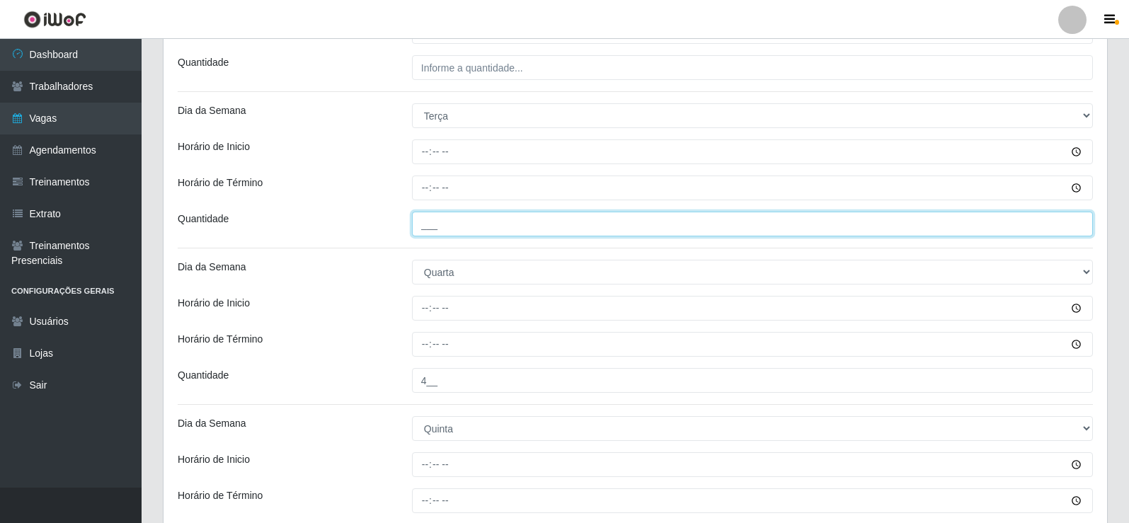
click at [490, 224] on input "___" at bounding box center [752, 224] width 681 height 25
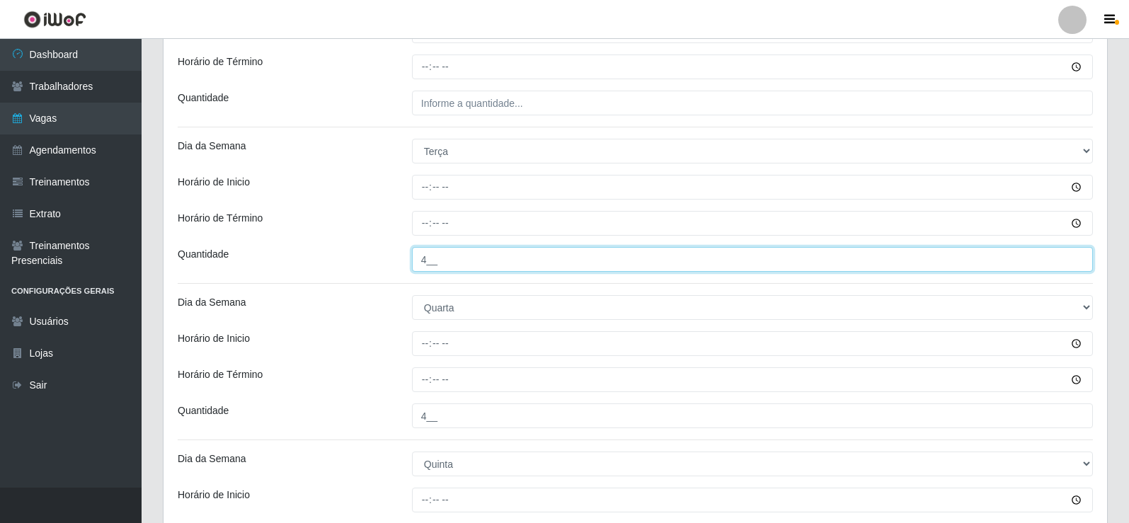
scroll to position [283, 0]
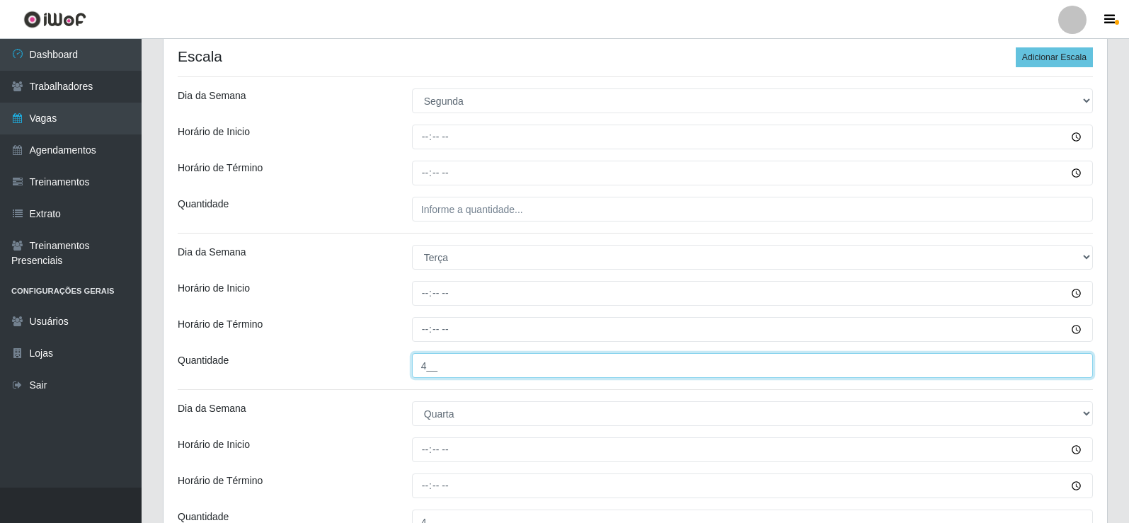
type input "4__"
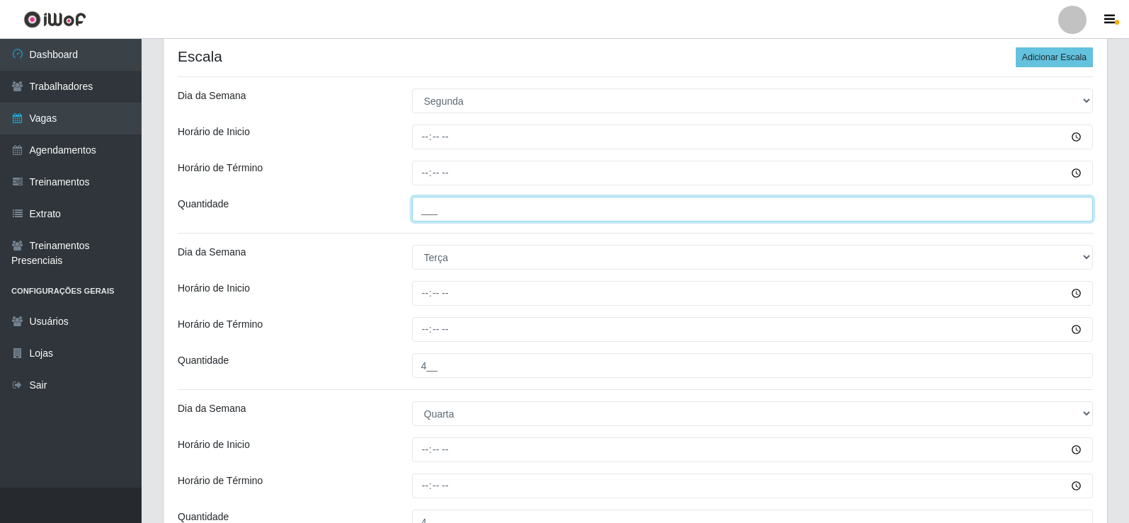
click at [475, 204] on input "___" at bounding box center [752, 209] width 681 height 25
type input "4__"
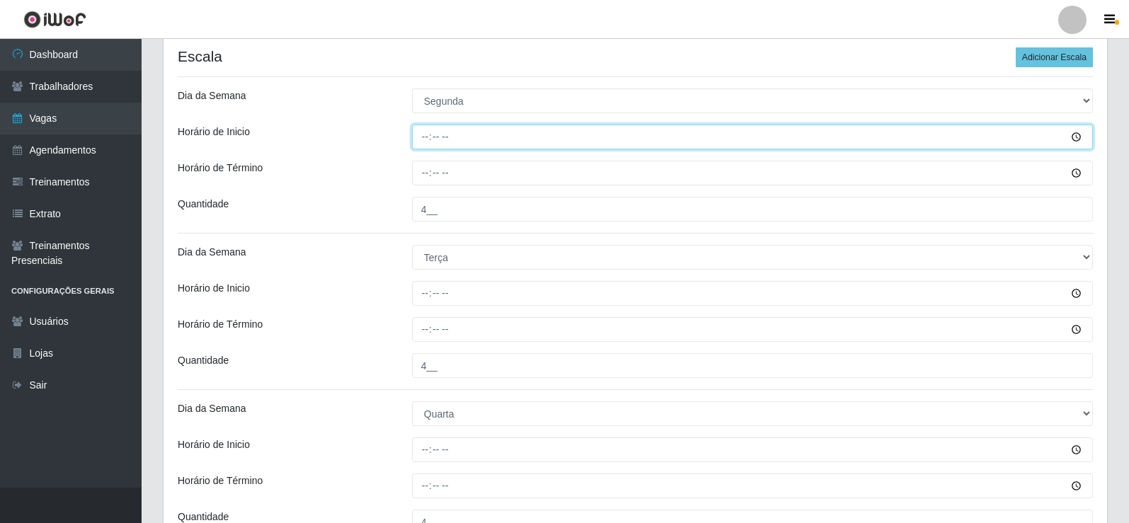
click at [418, 142] on input "Horário de Inicio" at bounding box center [752, 137] width 681 height 25
type input "16:30"
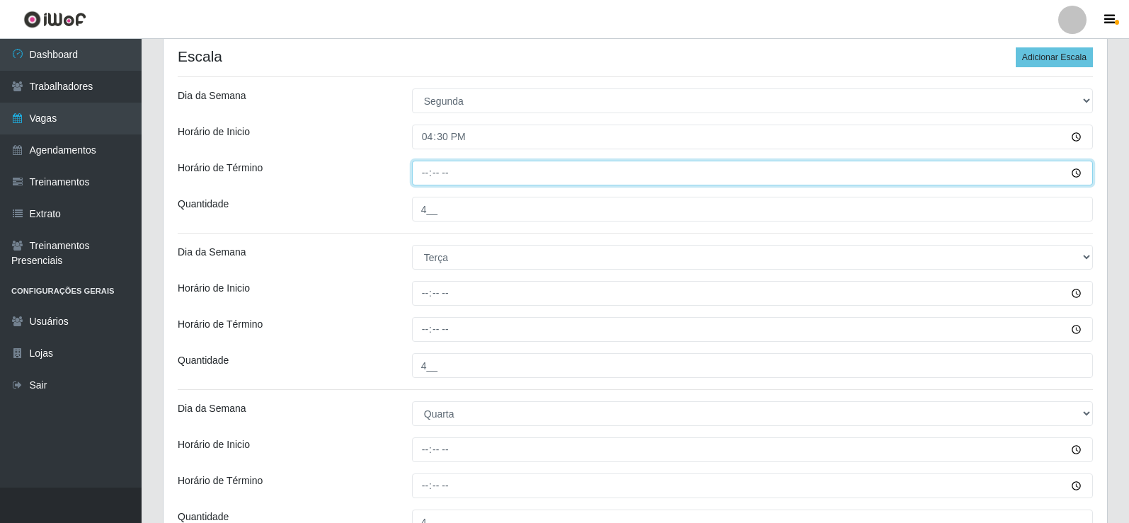
click at [427, 179] on input "Horário de Término" at bounding box center [752, 173] width 681 height 25
type input "22:30"
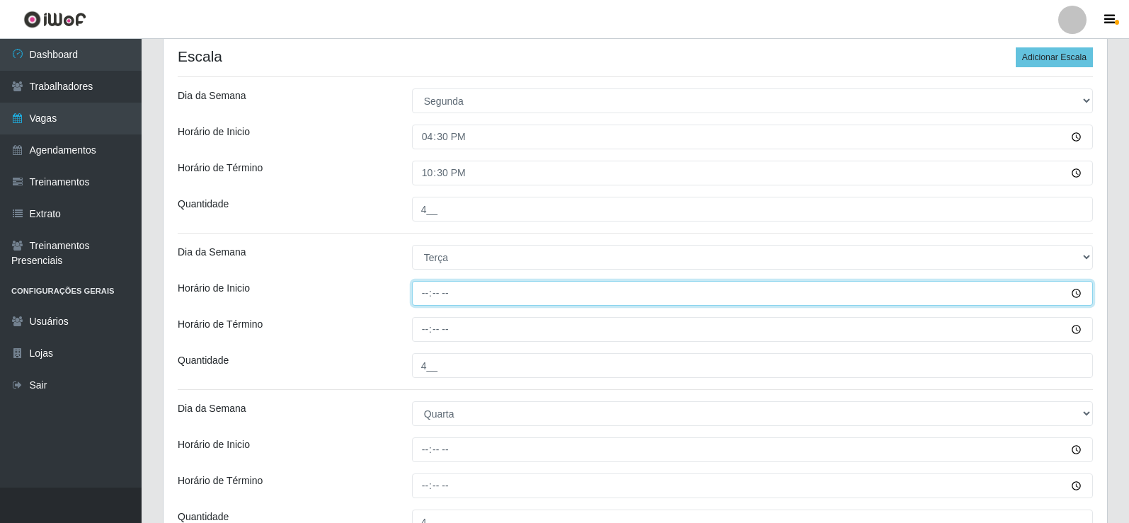
click at [417, 298] on input "Horário de Inicio" at bounding box center [752, 293] width 681 height 25
type input "16:30"
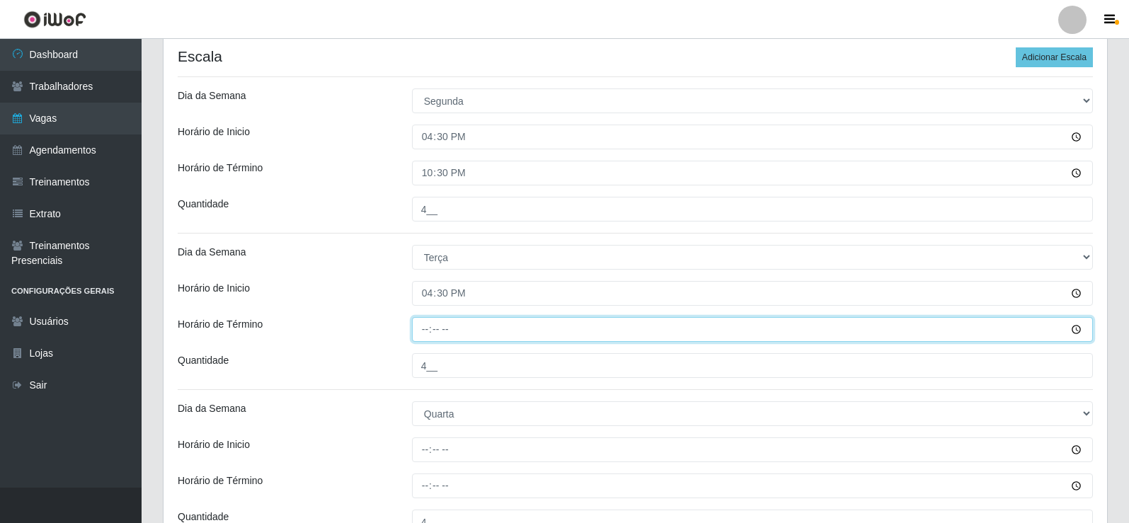
click at [426, 324] on input "Horário de Término" at bounding box center [752, 329] width 681 height 25
type input "22:30"
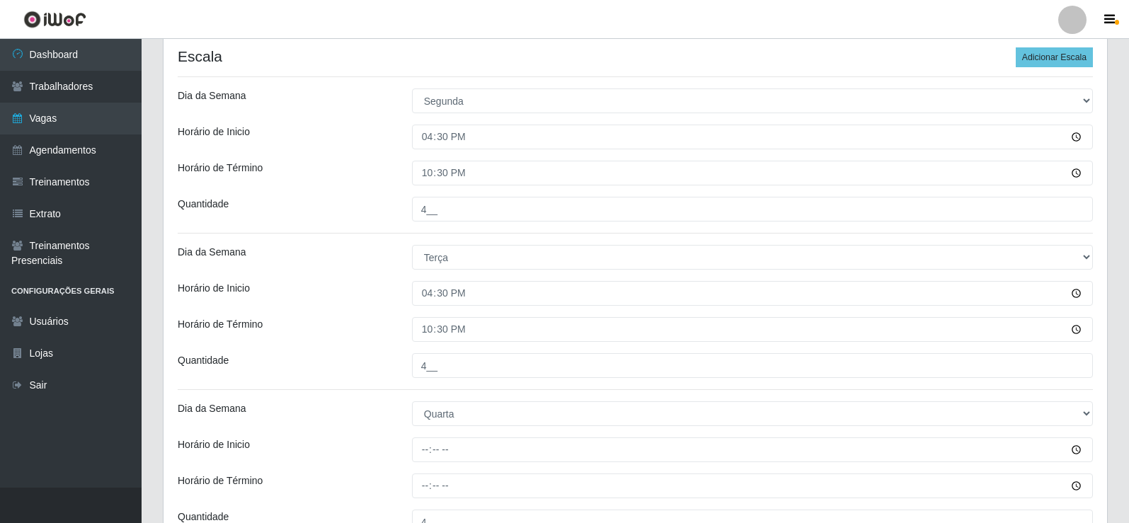
click at [374, 312] on div "Loja Rede Compras Supermercados - LOJA 2 Função [Selecione...] ASG ASG + ASG ++…" at bounding box center [634, 440] width 943 height 1202
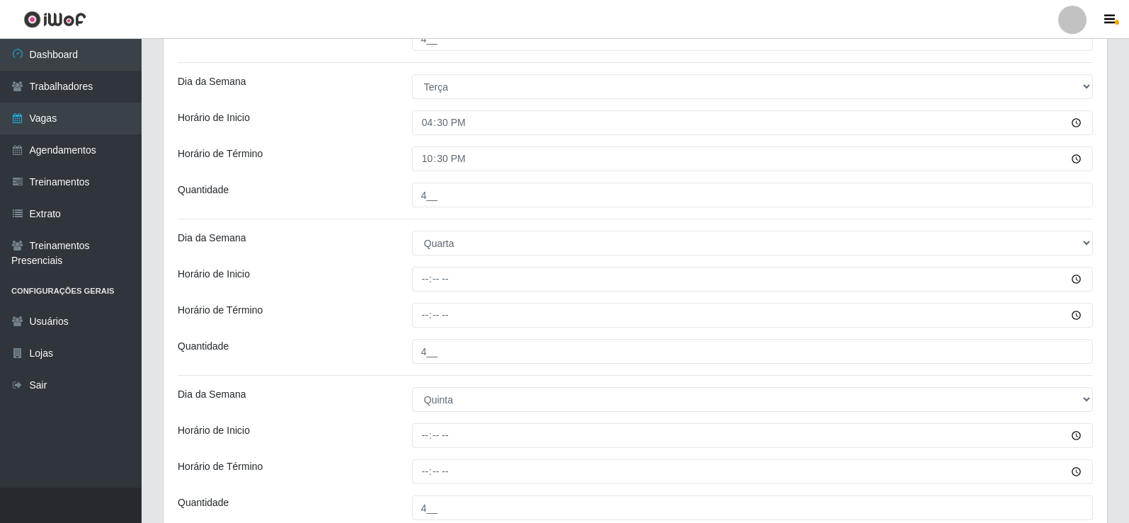
scroll to position [566, 0]
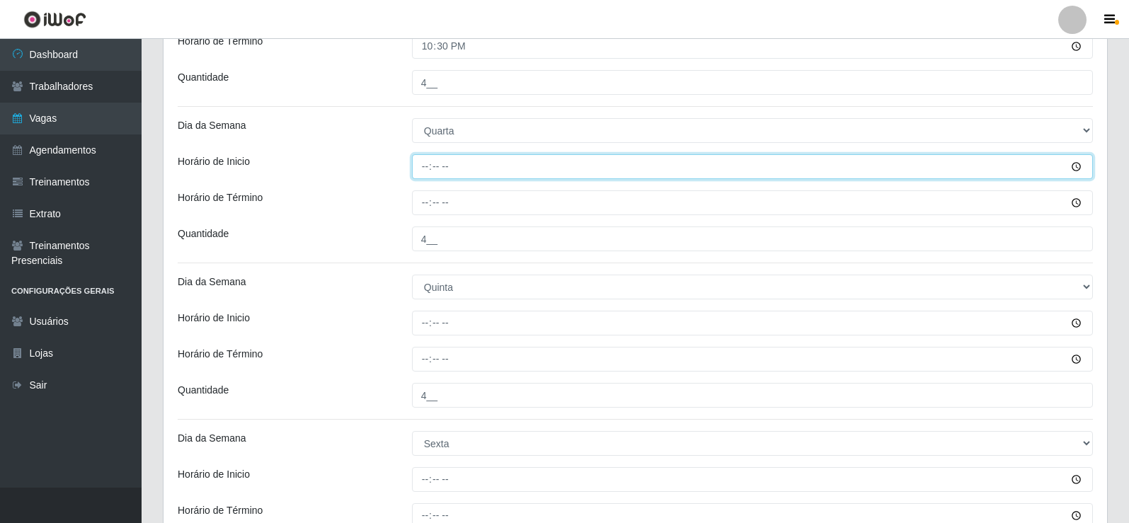
click at [430, 168] on input "Horário de Inicio" at bounding box center [752, 166] width 681 height 25
type input "16:30"
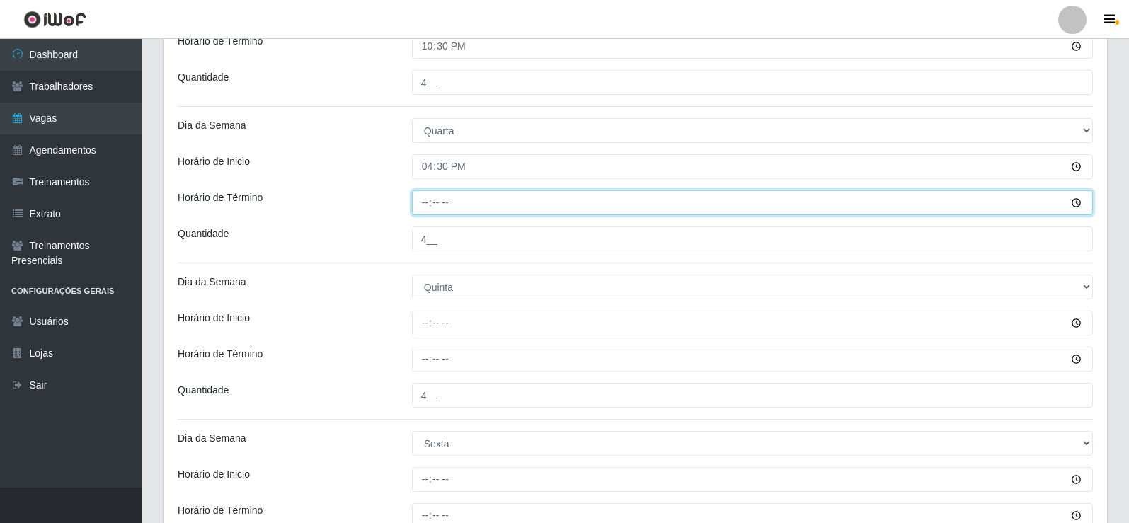
click at [426, 211] on input "Horário de Término" at bounding box center [752, 202] width 681 height 25
type input "22:30"
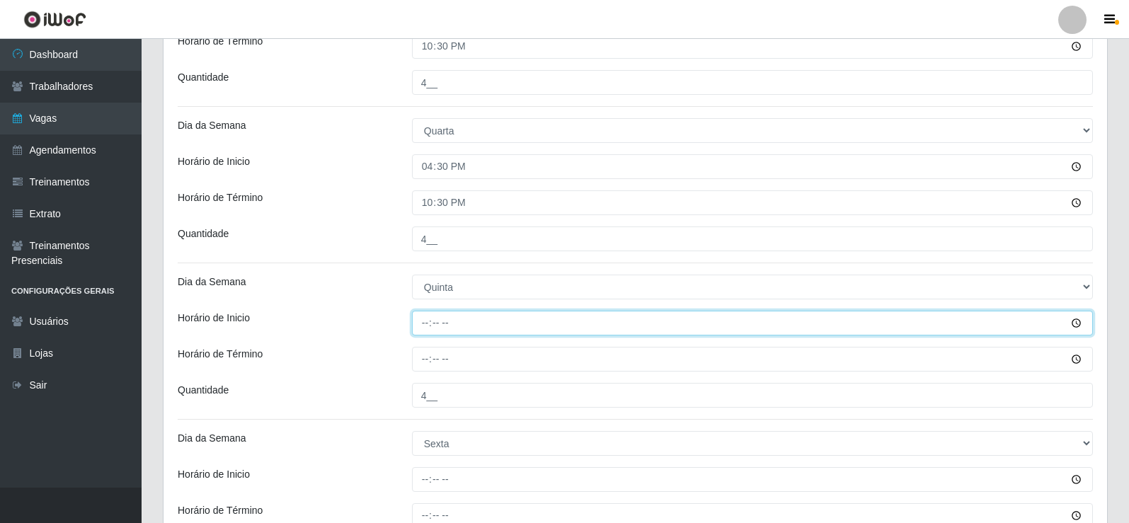
click at [431, 320] on input "Horário de Inicio" at bounding box center [752, 323] width 681 height 25
type input "16:30"
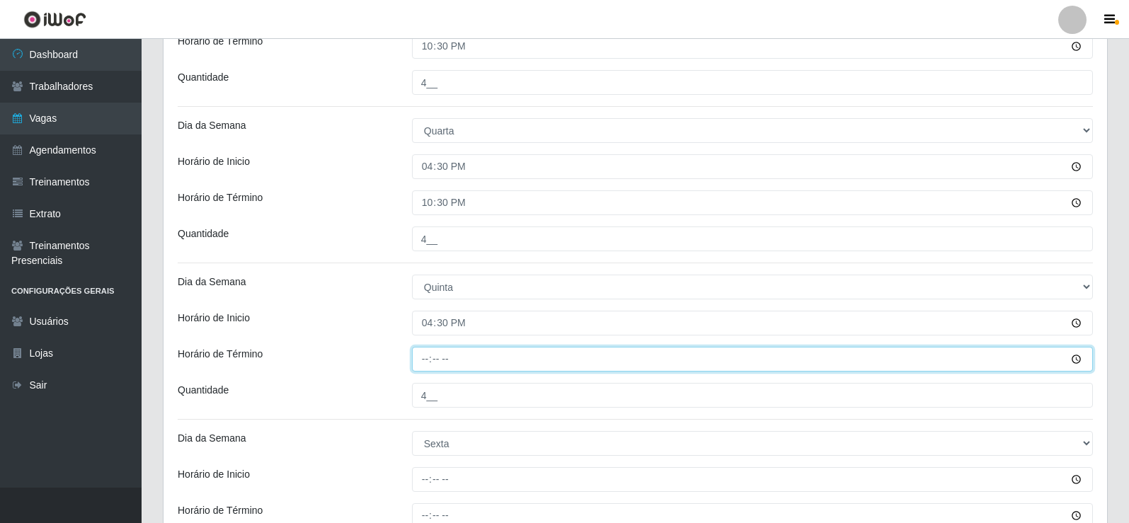
click at [424, 363] on input "Horário de Término" at bounding box center [752, 359] width 681 height 25
type input "22:30"
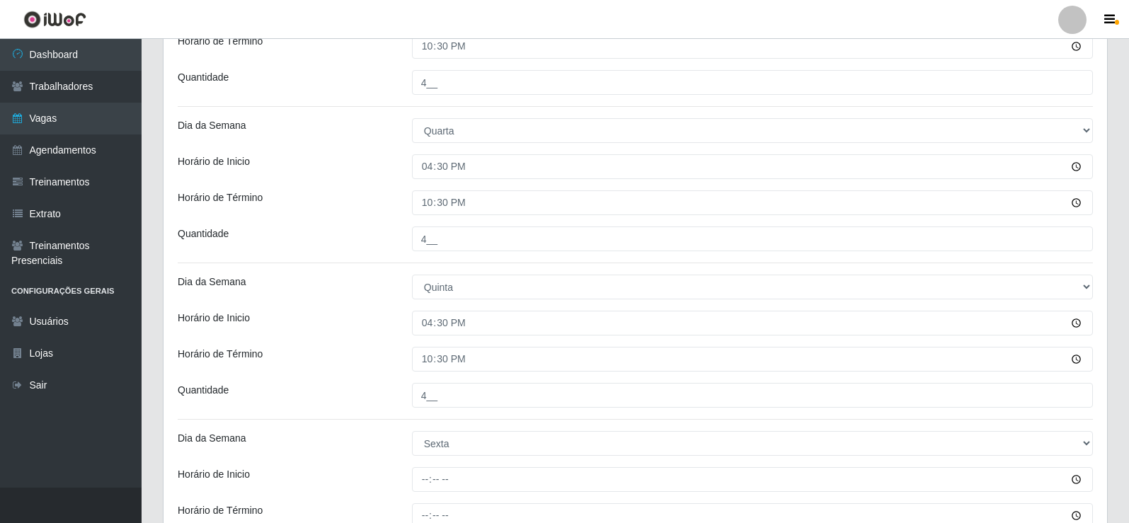
click at [381, 347] on div "Horário de Término" at bounding box center [284, 359] width 234 height 25
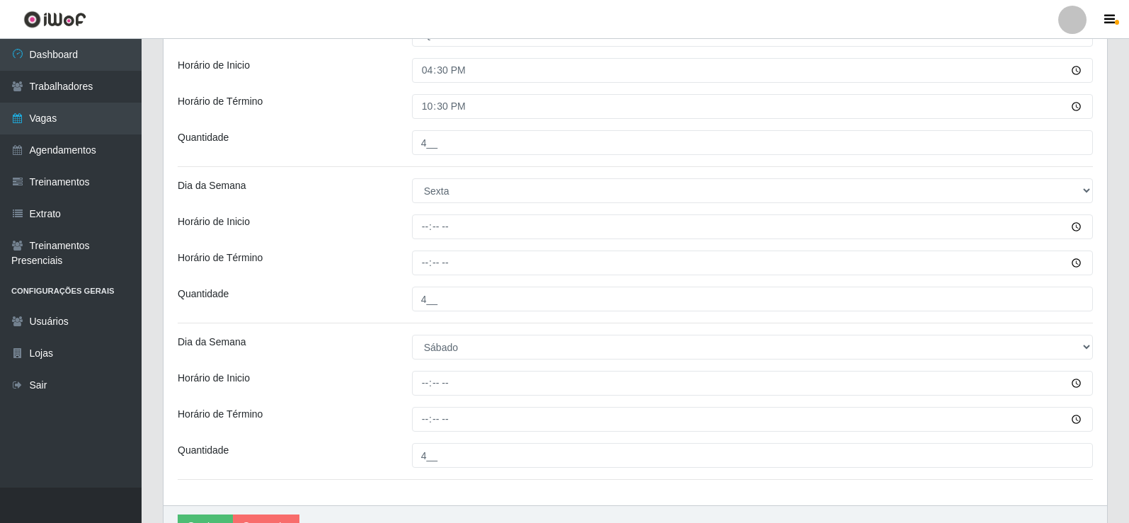
scroll to position [849, 0]
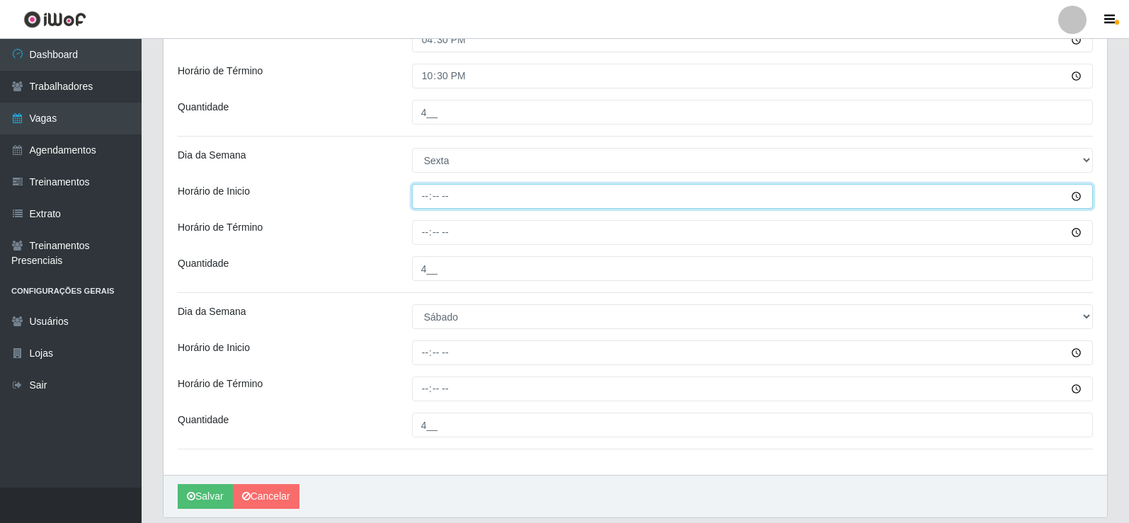
click at [429, 192] on input "Horário de Inicio" at bounding box center [752, 196] width 681 height 25
type input "16:30"
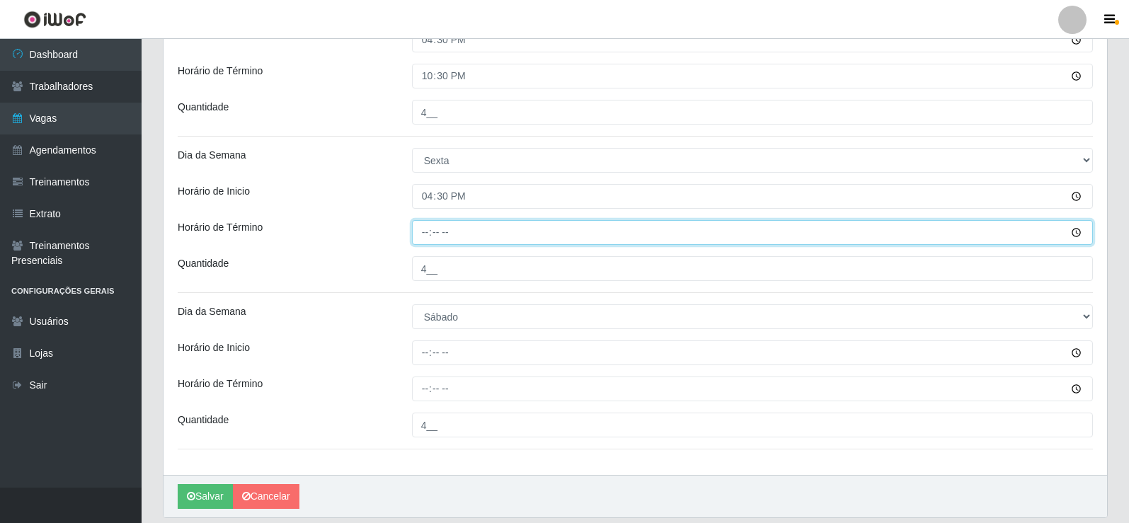
click at [421, 233] on input "Horário de Término" at bounding box center [752, 232] width 681 height 25
type input "22:30"
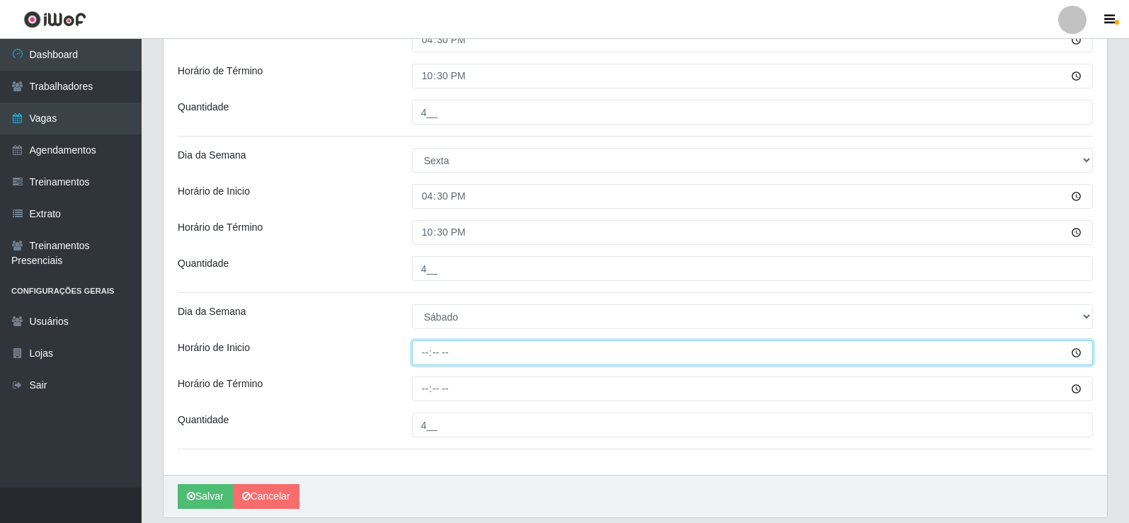
click at [415, 356] on input "Horário de Inicio" at bounding box center [752, 352] width 681 height 25
type input "16:30"
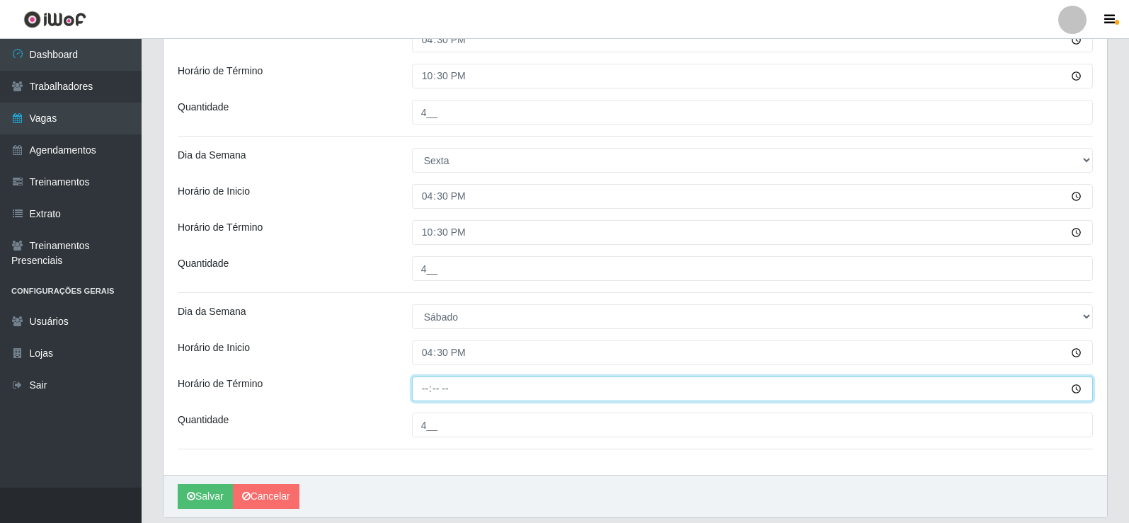
click at [425, 386] on input "Horário de Término" at bounding box center [752, 388] width 681 height 25
type input "22:30"
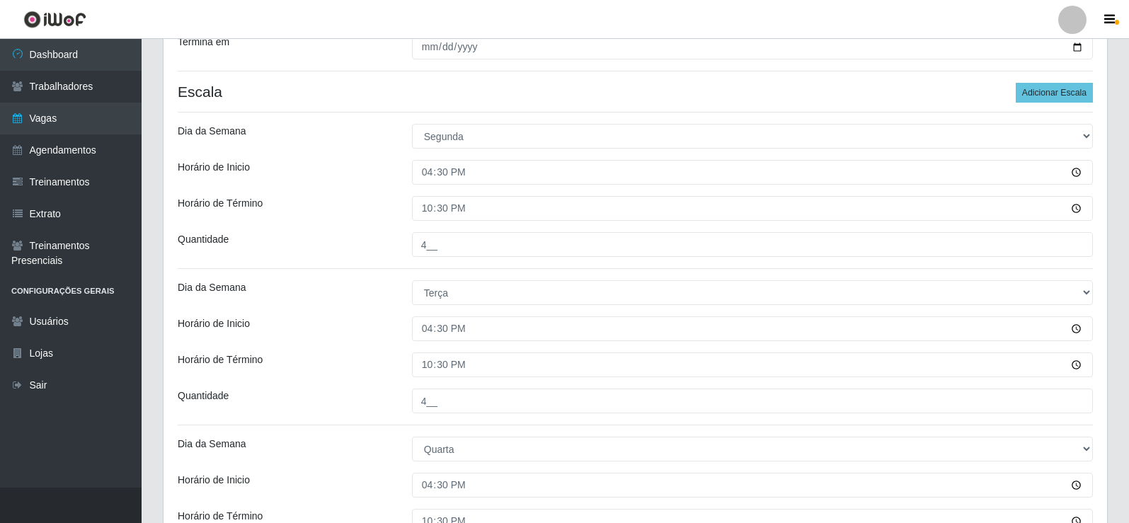
scroll to position [283, 0]
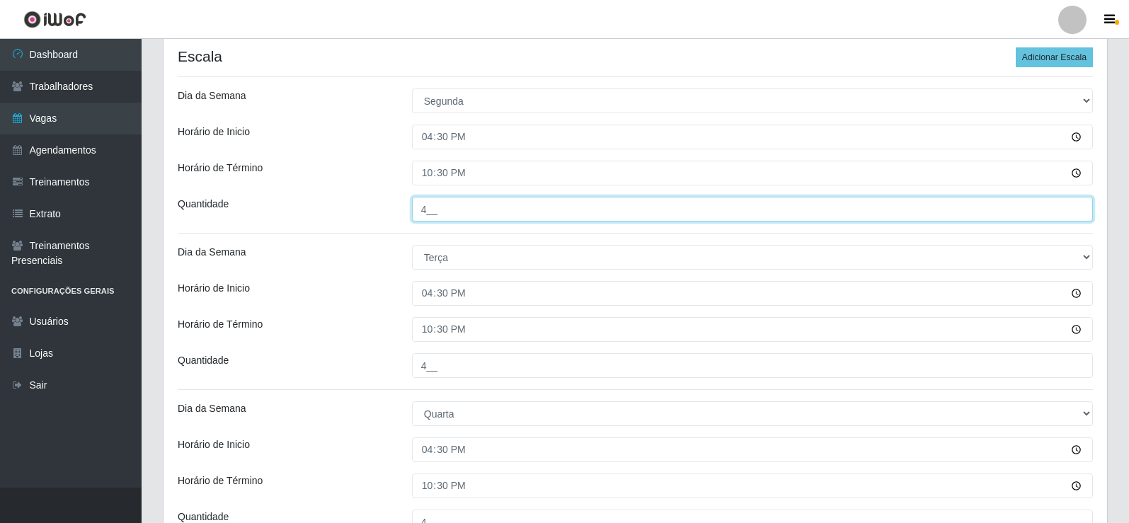
drag, startPoint x: 433, startPoint y: 214, endPoint x: 417, endPoint y: 210, distance: 16.0
click at [417, 210] on input "4__" at bounding box center [752, 209] width 681 height 25
type input "5__"
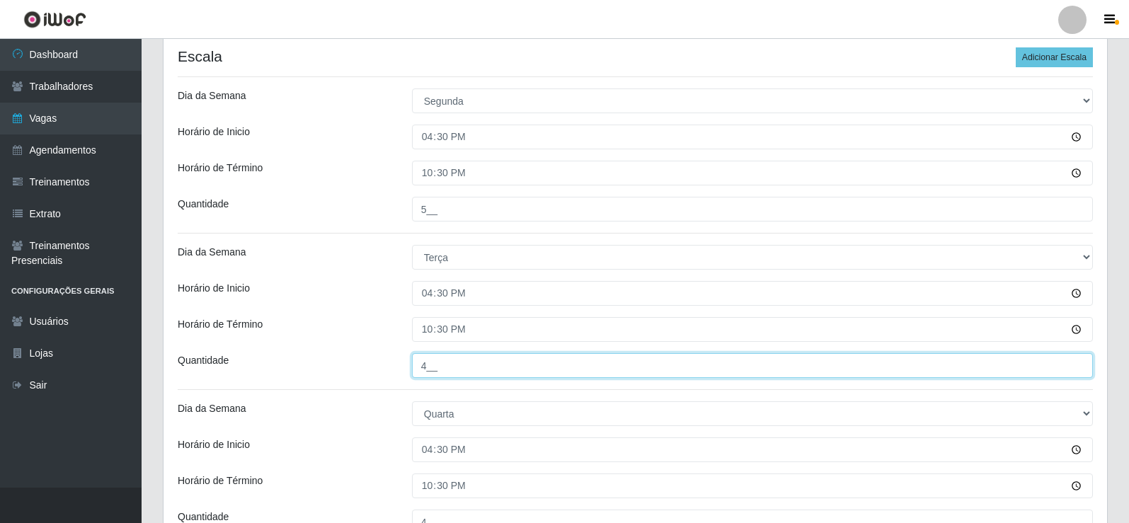
drag, startPoint x: 437, startPoint y: 360, endPoint x: 405, endPoint y: 357, distance: 32.7
click at [405, 357] on div "4__" at bounding box center [752, 365] width 702 height 25
type input "5__"
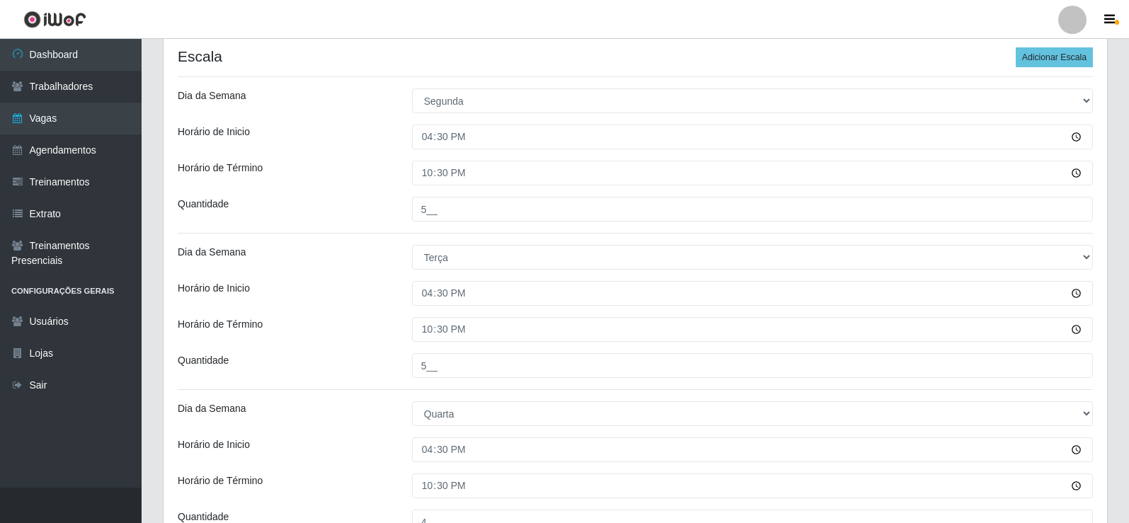
click at [393, 351] on div "Loja Rede Compras Supermercados - LOJA 2 Função [Selecione...] ASG ASG + ASG ++…" at bounding box center [634, 440] width 943 height 1202
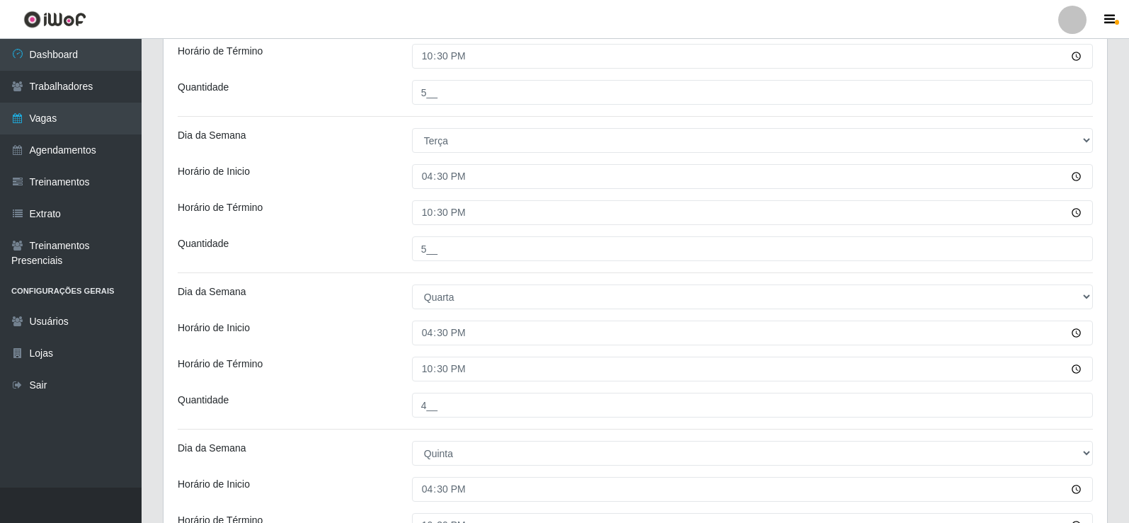
scroll to position [849, 0]
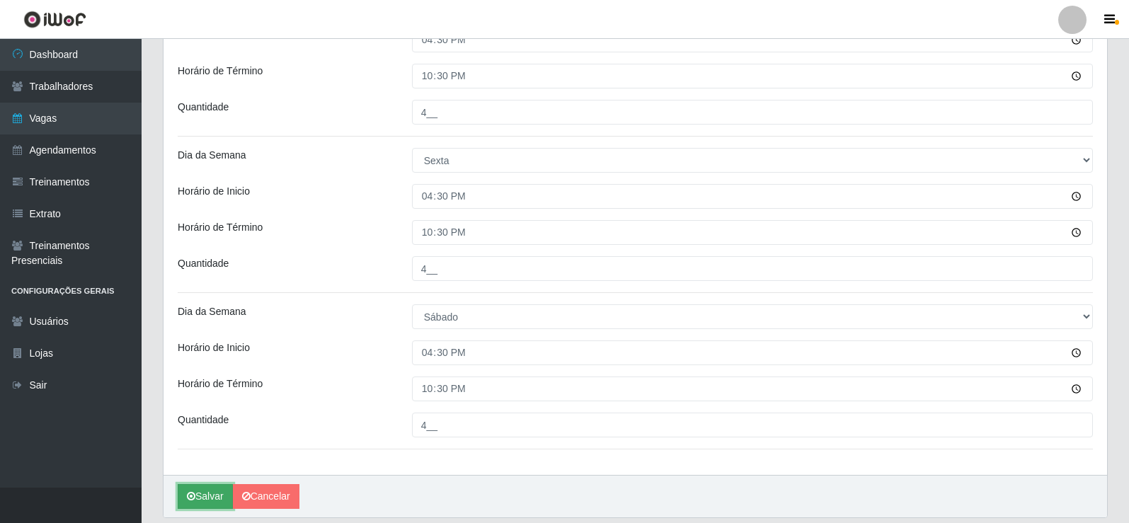
click at [200, 489] on button "Salvar" at bounding box center [205, 496] width 55 height 25
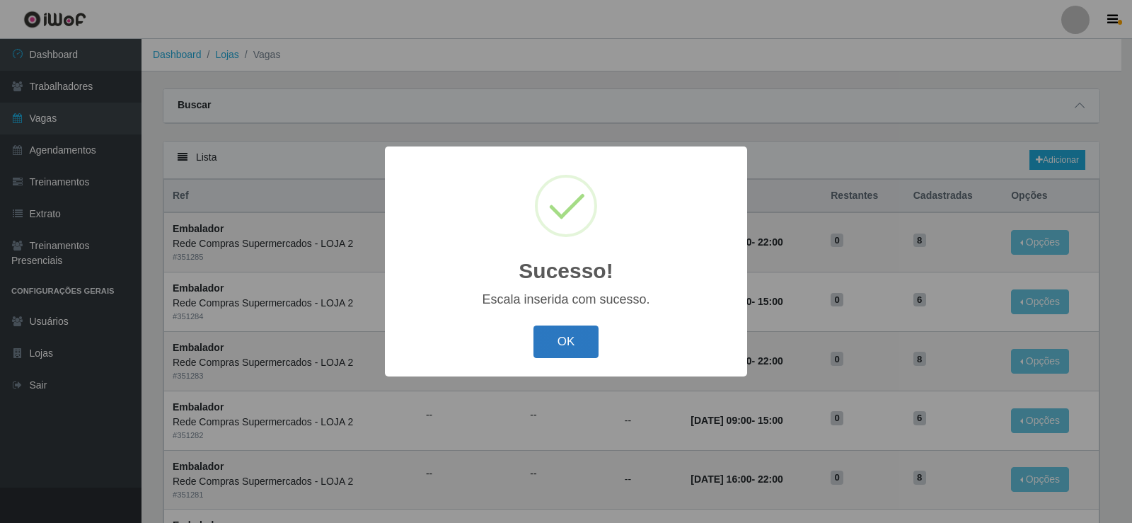
click at [570, 346] on button "OK" at bounding box center [566, 341] width 66 height 33
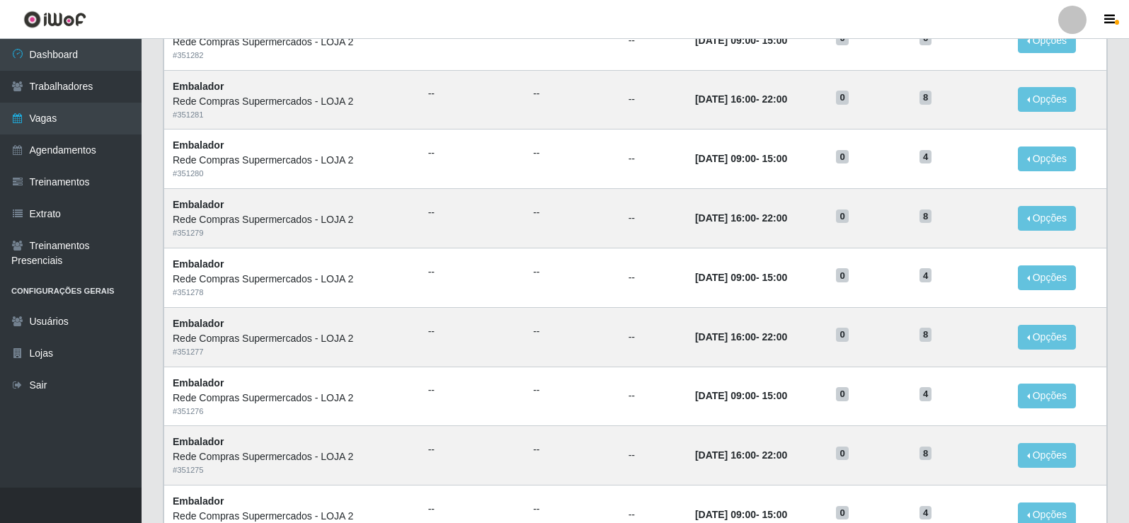
scroll to position [676, 0]
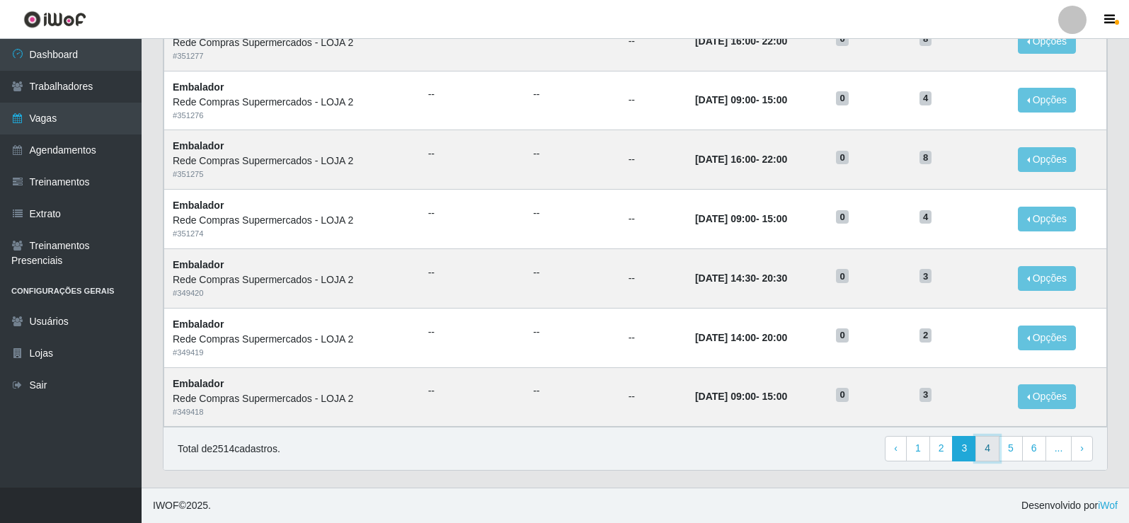
click at [995, 449] on link "4" at bounding box center [987, 448] width 24 height 25
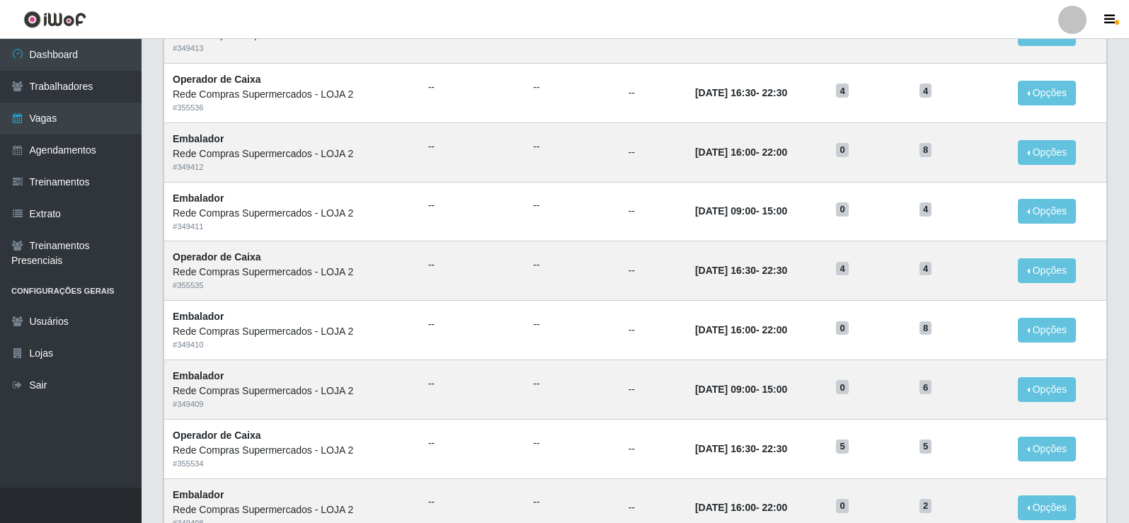
scroll to position [676, 0]
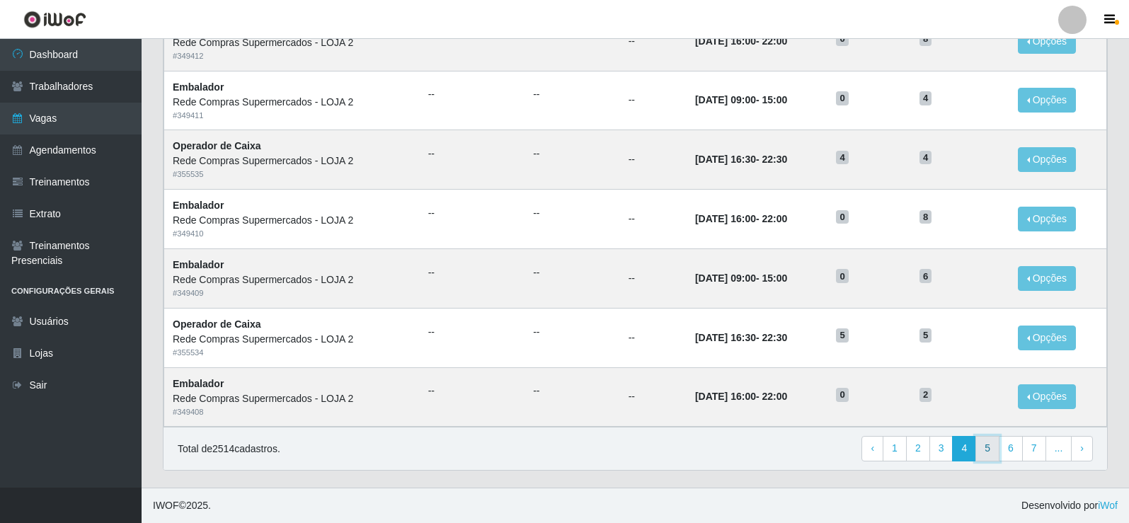
click at [984, 458] on link "5" at bounding box center [987, 448] width 24 height 25
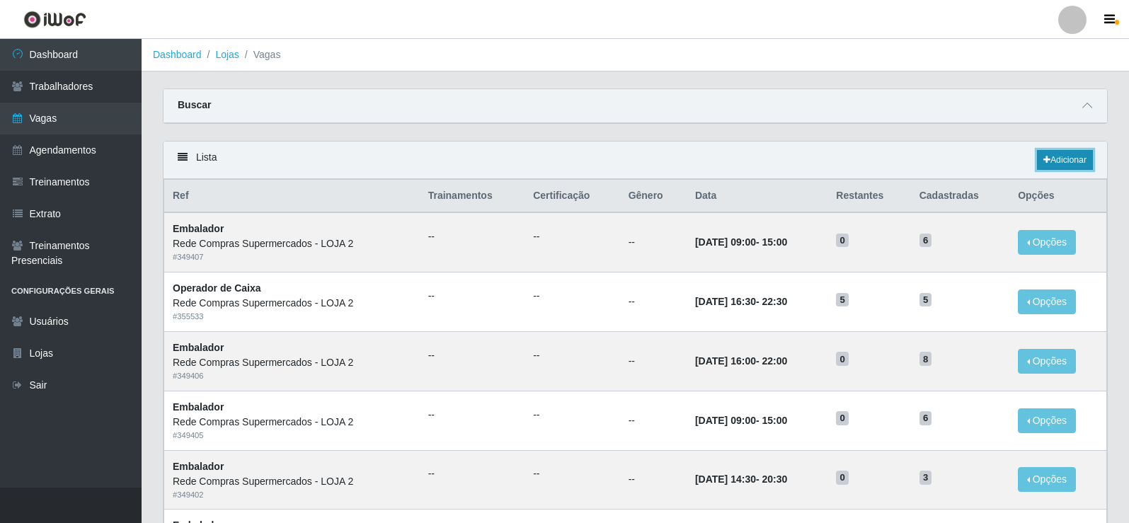
click at [1048, 166] on link "Adicionar" at bounding box center [1065, 160] width 56 height 20
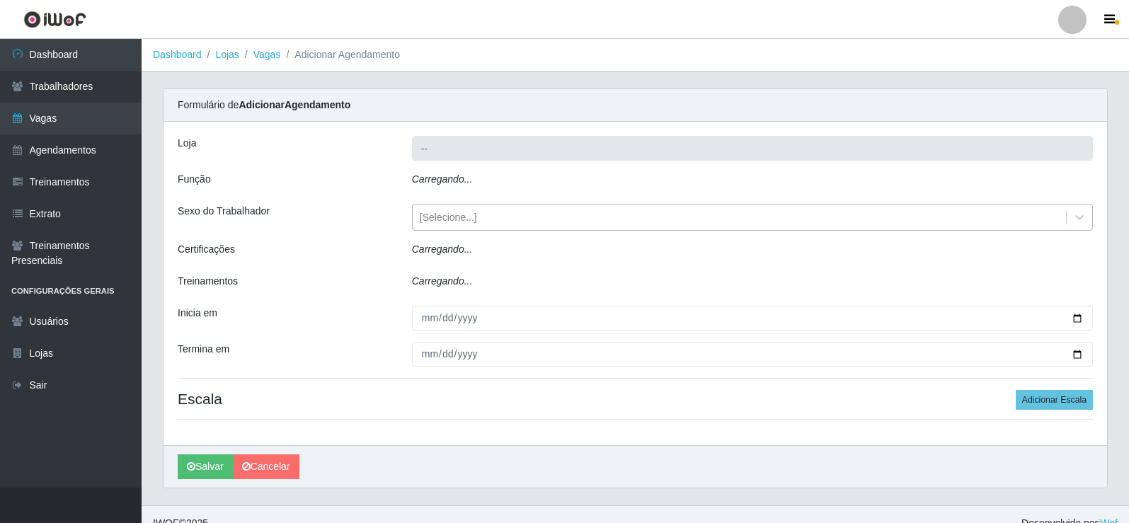
type input "Rede Compras Supermercados - LOJA 2"
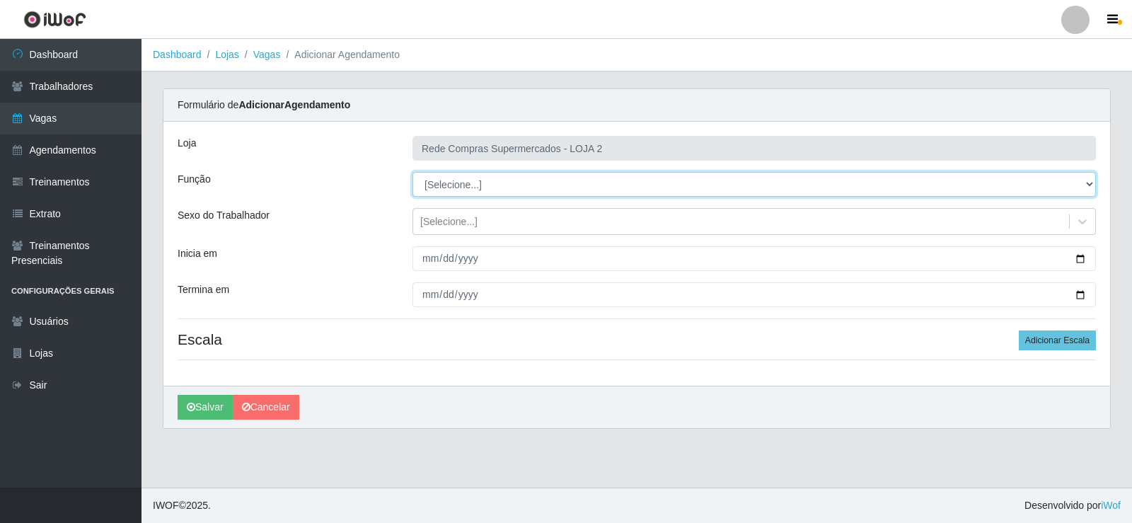
click at [447, 190] on select "[Selecione...] ASG ASG + ASG ++ Balconista Balconista + Balconista ++ Embalador…" at bounding box center [753, 184] width 683 height 25
select select "22"
click at [412, 172] on select "[Selecione...] ASG ASG + ASG ++ Balconista Balconista + Balconista ++ Embalador…" at bounding box center [753, 184] width 683 height 25
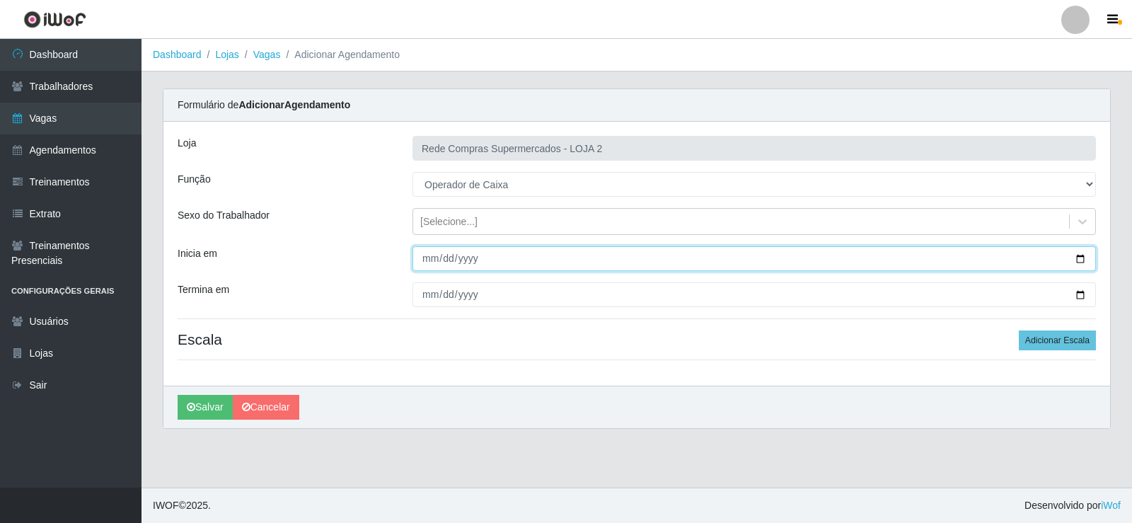
click at [1084, 258] on input "Inicia em" at bounding box center [753, 258] width 683 height 25
type input "[DATE]"
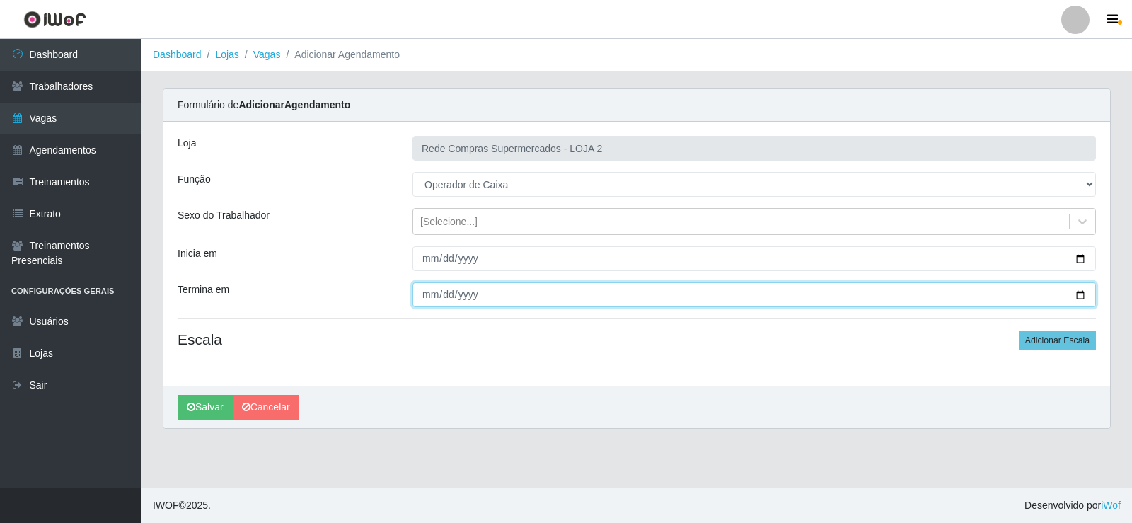
click at [1082, 299] on input "Termina em" at bounding box center [753, 294] width 683 height 25
type input "[DATE]"
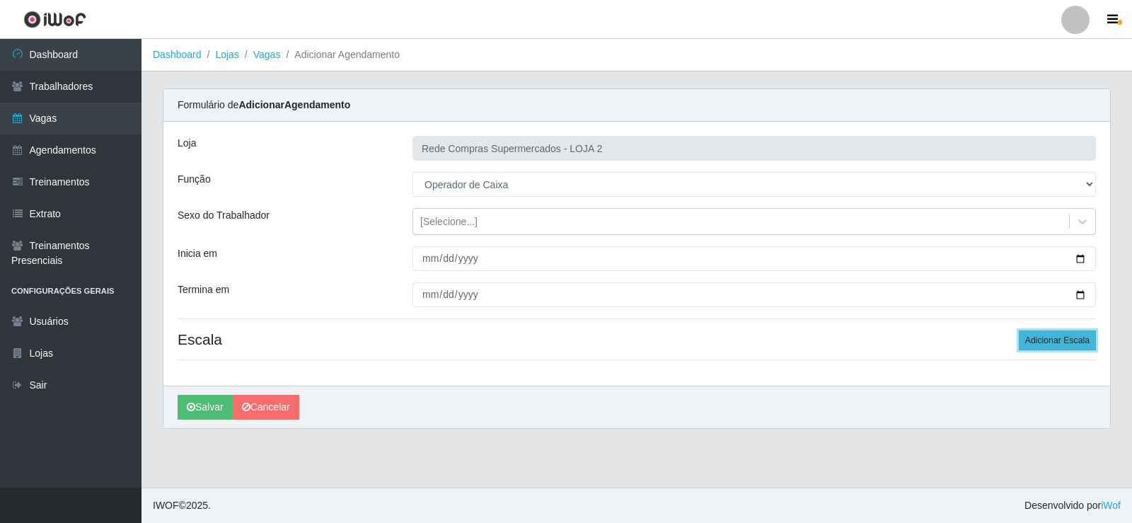
click at [1085, 344] on button "Adicionar Escala" at bounding box center [1057, 340] width 77 height 20
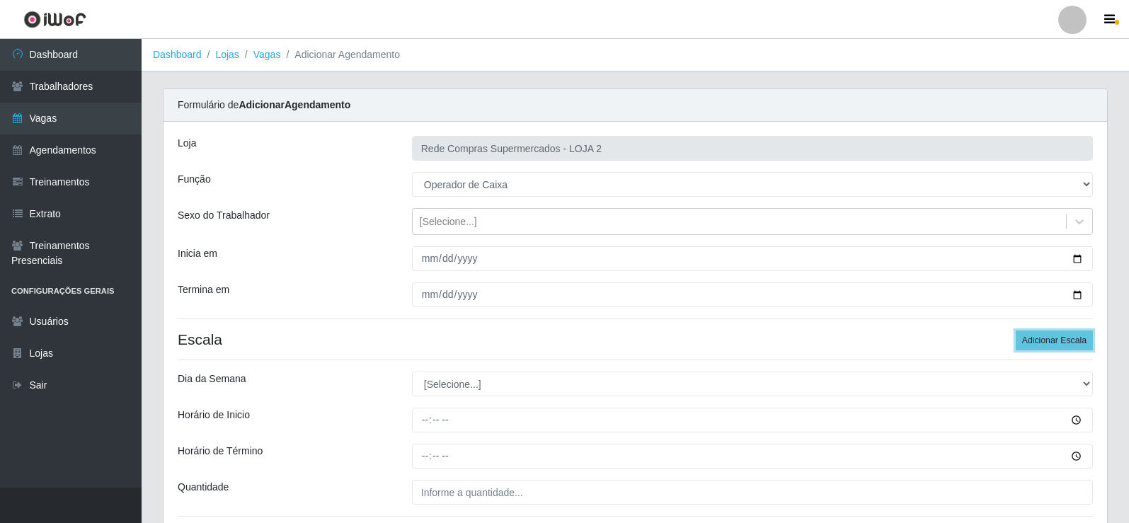
scroll to position [115, 0]
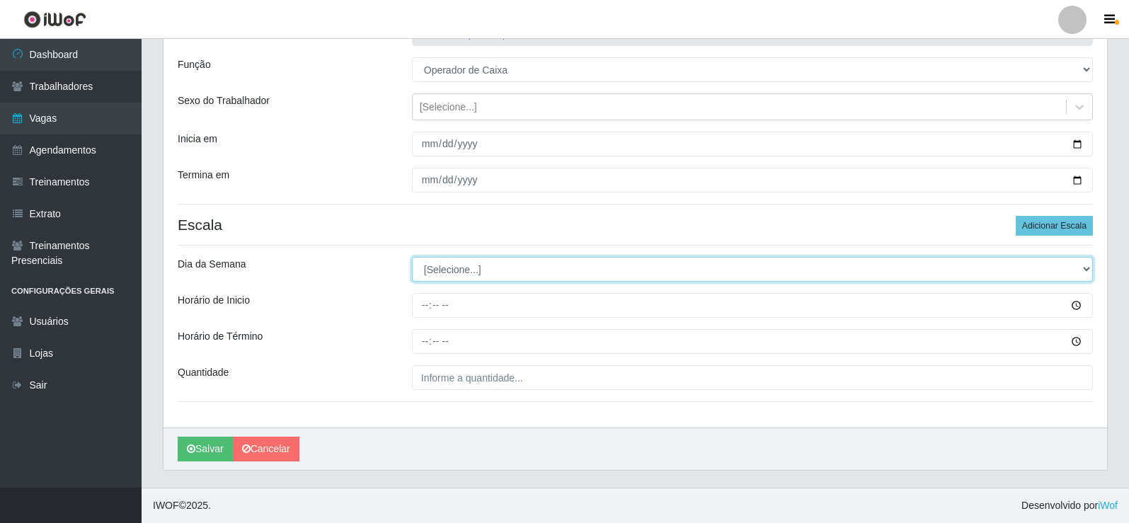
click at [440, 271] on select "[Selecione...] Segunda Terça Quarta Quinta Sexta Sábado Domingo" at bounding box center [752, 269] width 681 height 25
select select "6"
click at [412, 257] on select "[Selecione...] Segunda Terça Quarta Quinta Sexta Sábado Domingo" at bounding box center [752, 269] width 681 height 25
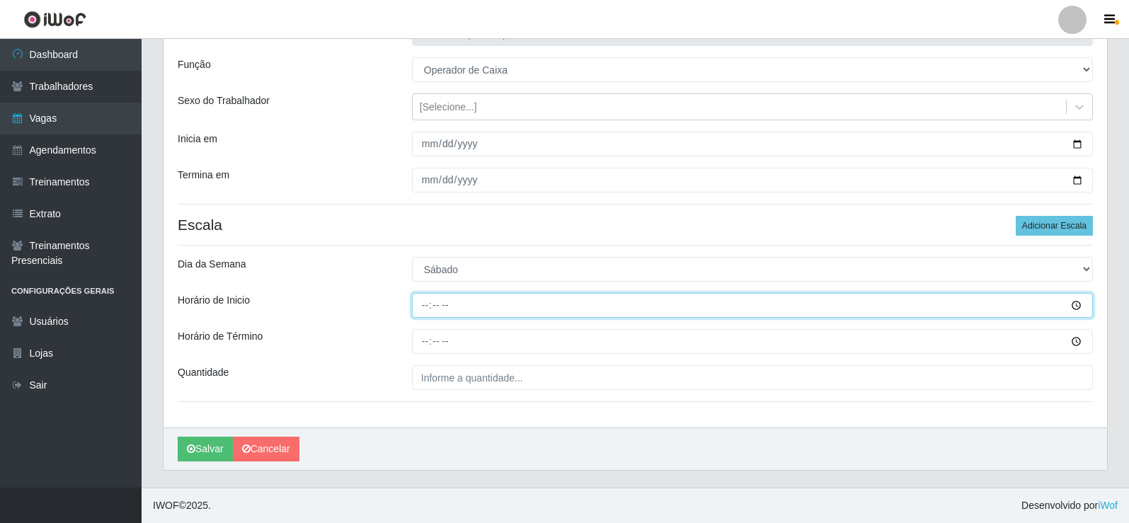
click at [422, 306] on input "Horário de Inicio" at bounding box center [752, 305] width 681 height 25
type input "16:30"
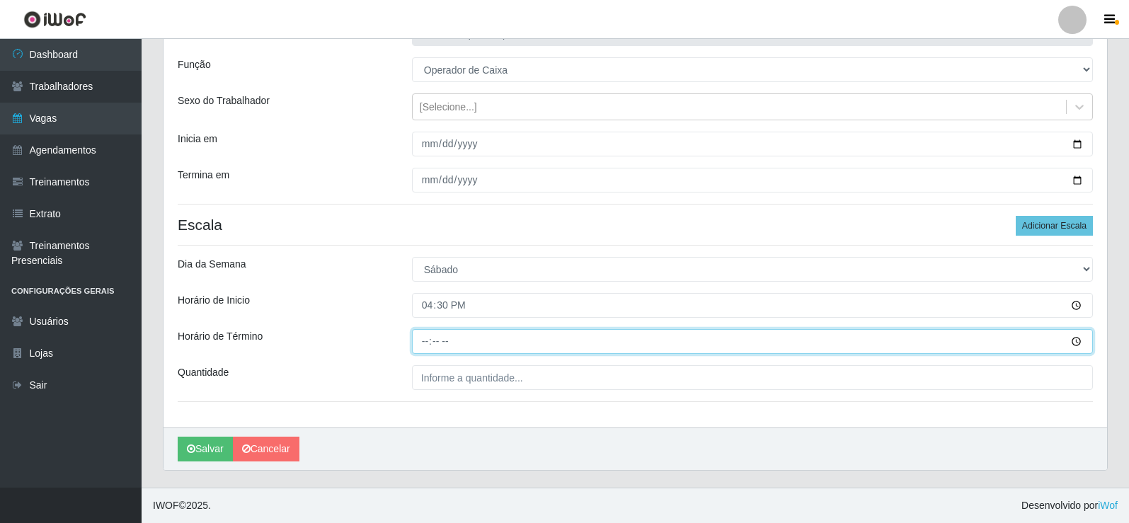
click at [432, 343] on input "Horário de Término" at bounding box center [752, 341] width 681 height 25
type input "22:30"
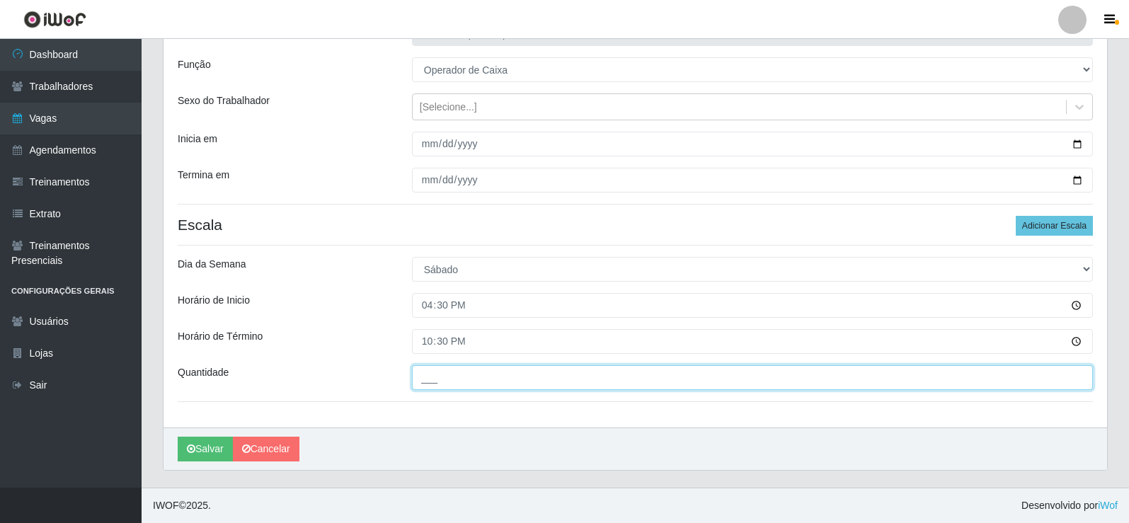
click at [435, 374] on input "___" at bounding box center [752, 377] width 681 height 25
type input "4__"
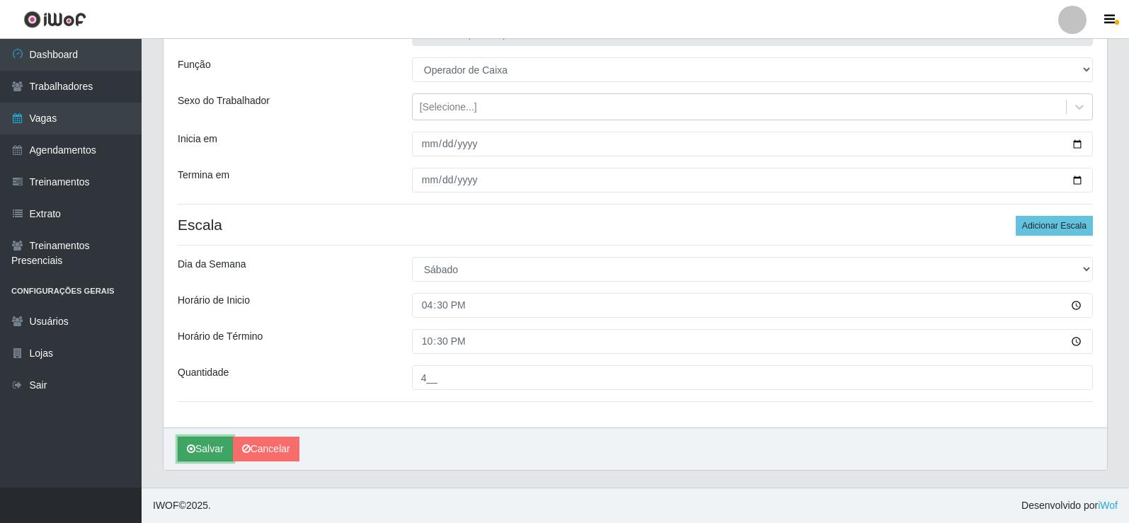
click at [197, 449] on button "Salvar" at bounding box center [205, 449] width 55 height 25
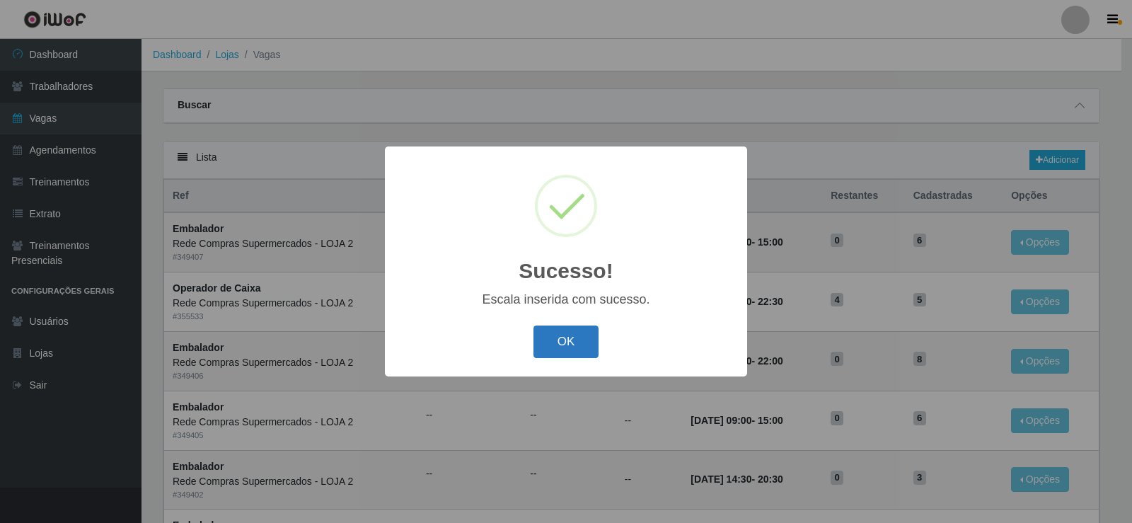
click at [563, 350] on button "OK" at bounding box center [566, 341] width 66 height 33
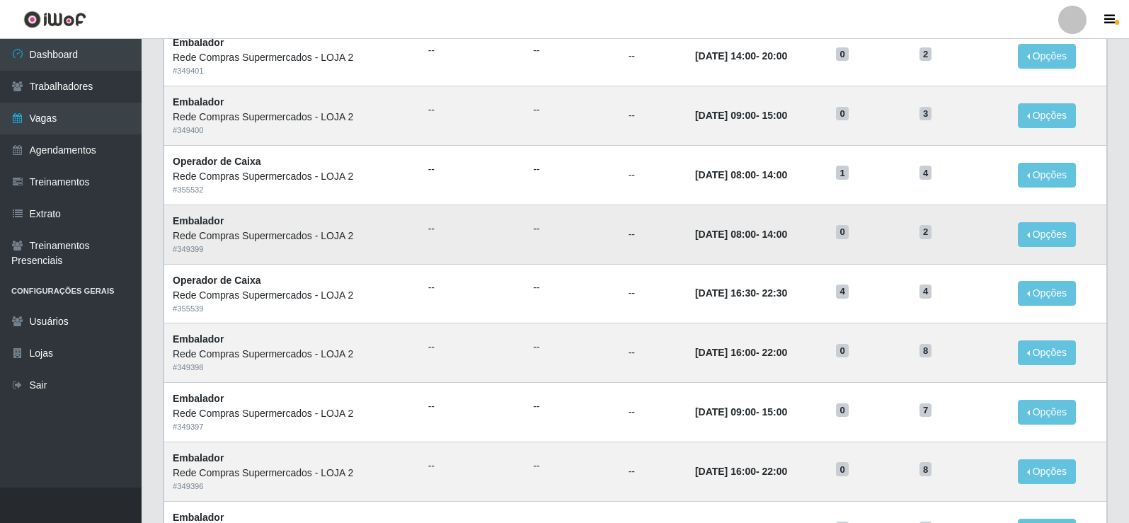
scroll to position [212, 0]
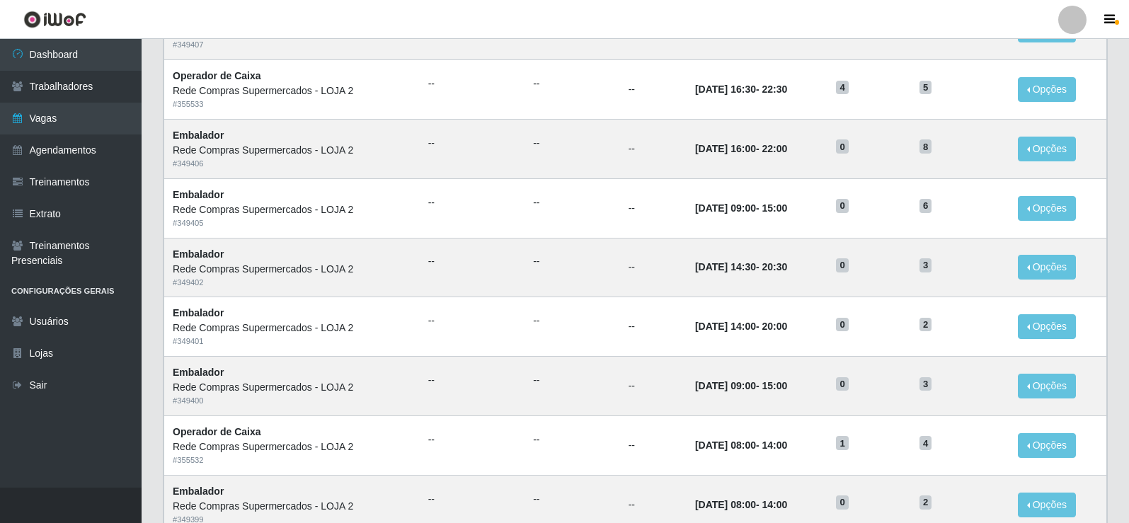
click at [1119, 221] on div "Carregando... Buscar Início em Término em Função [Selecione...] ASG ASG + ASG +…" at bounding box center [635, 413] width 987 height 1075
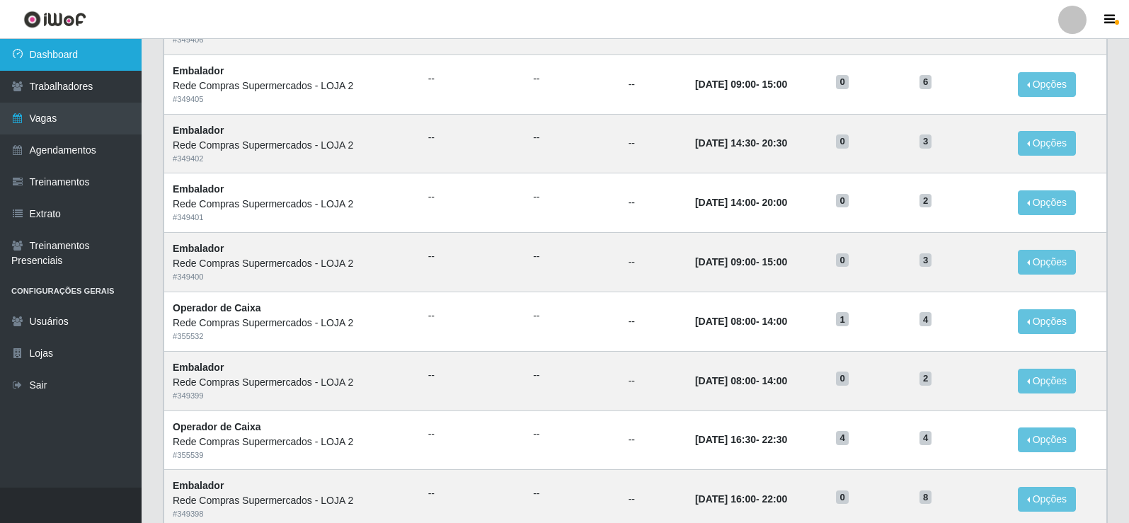
scroll to position [283, 0]
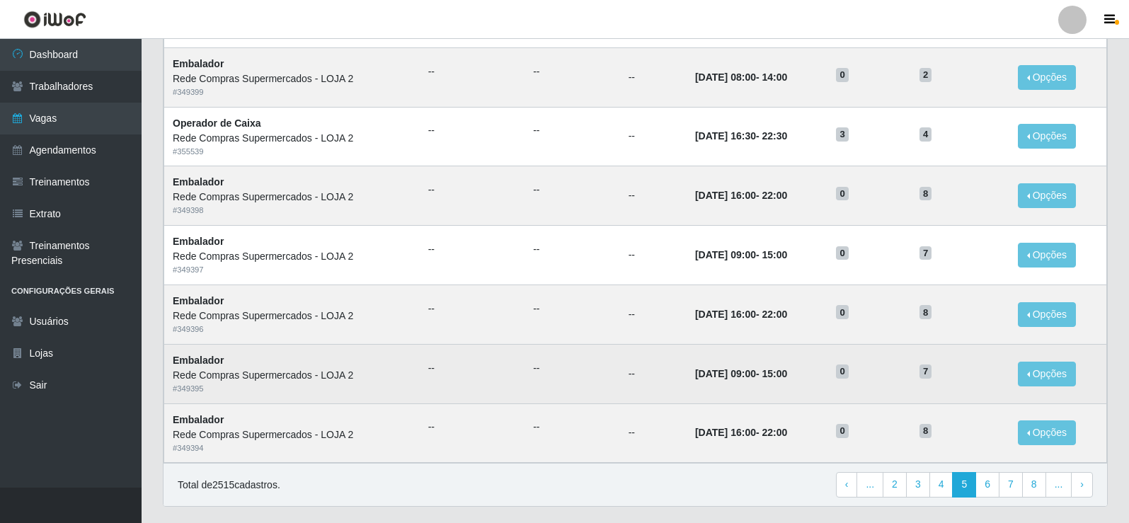
scroll to position [606, 0]
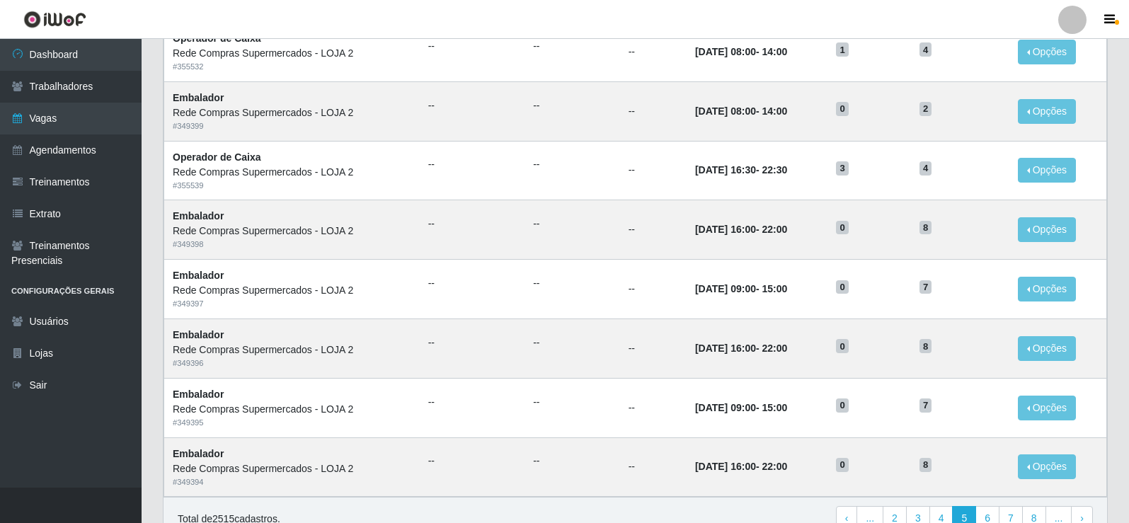
click at [1069, 12] on div at bounding box center [1072, 20] width 28 height 28
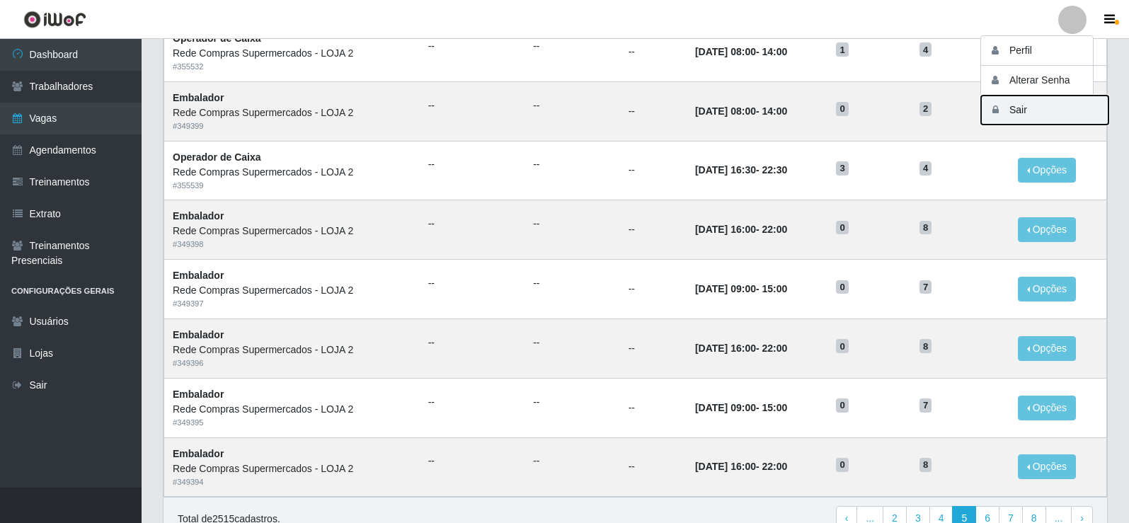
click at [1041, 108] on button "Sair" at bounding box center [1044, 110] width 127 height 29
